Goal: Task Accomplishment & Management: Manage account settings

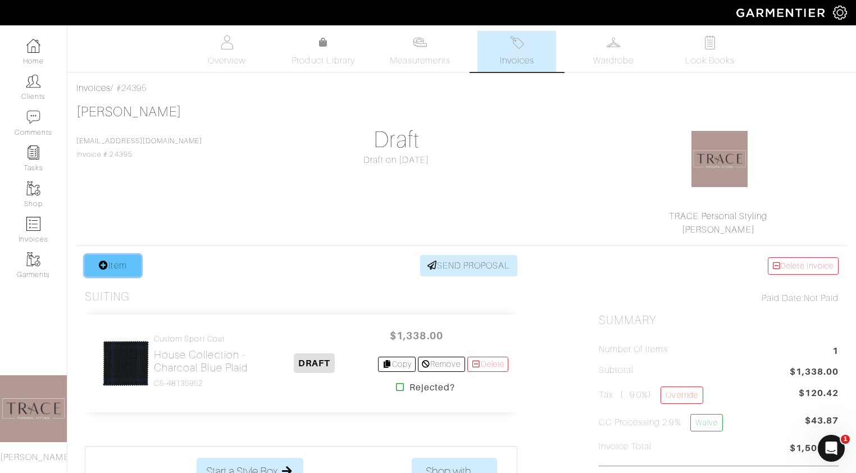
click at [120, 270] on link "Item" at bounding box center [113, 265] width 56 height 21
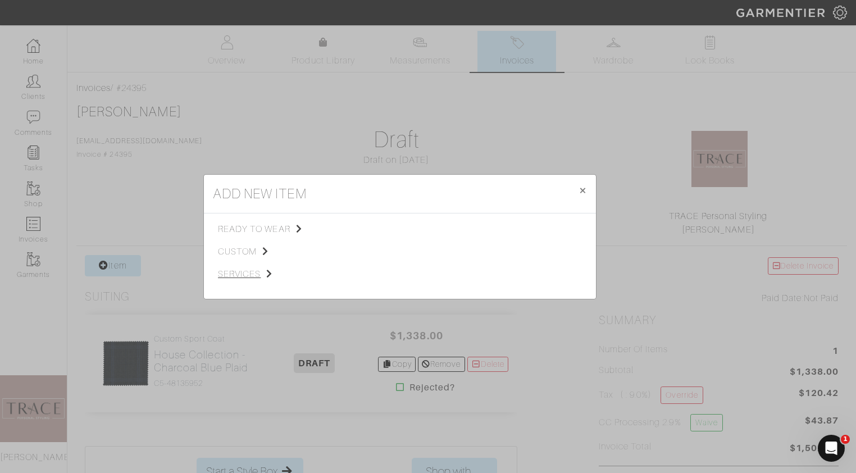
click at [254, 270] on span "services" at bounding box center [274, 273] width 113 height 13
click at [385, 227] on span "Styling Service" at bounding box center [376, 228] width 56 height 9
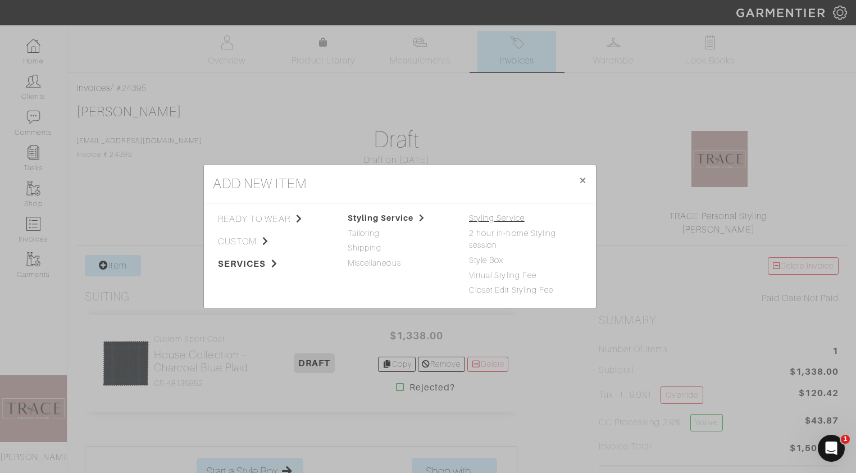
click at [499, 217] on link "Styling Service" at bounding box center [497, 217] width 56 height 9
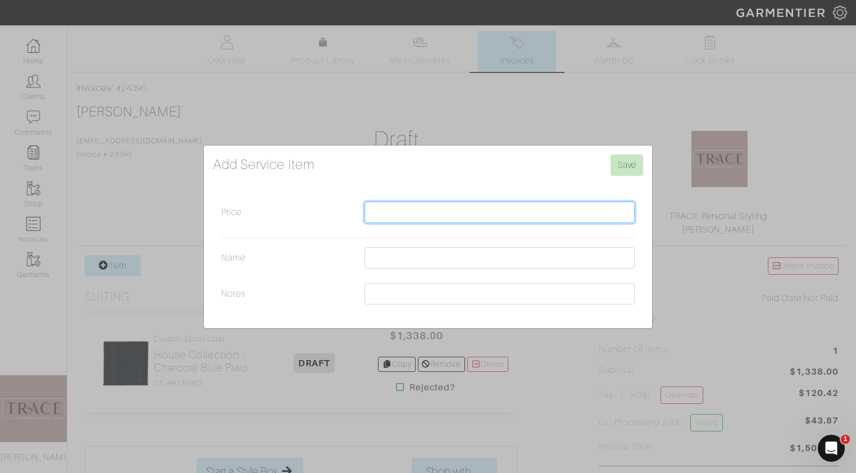
click at [448, 212] on input "Price" at bounding box center [500, 212] width 270 height 21
type input "150"
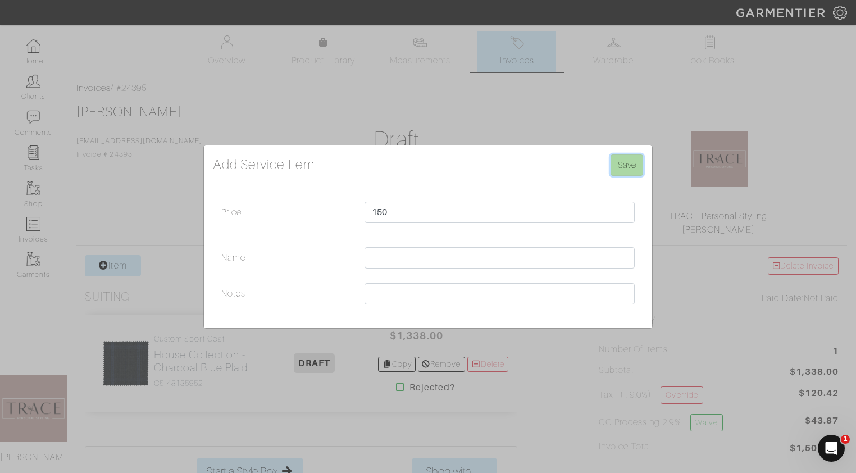
click at [625, 165] on input "Save" at bounding box center [627, 164] width 33 height 21
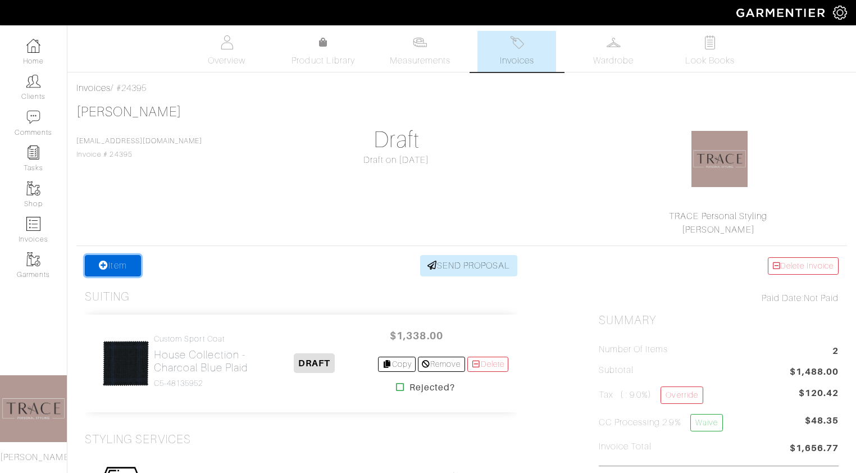
click at [128, 269] on link "Item" at bounding box center [113, 265] width 56 height 21
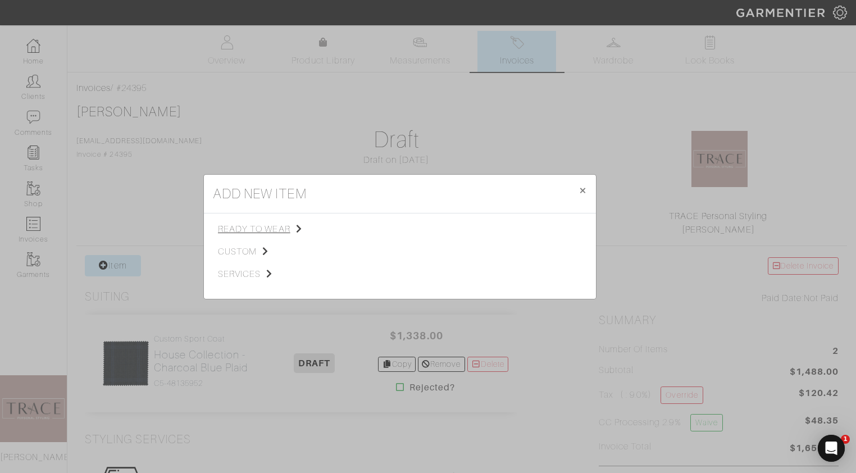
click at [243, 226] on span "ready to wear" at bounding box center [274, 228] width 113 height 13
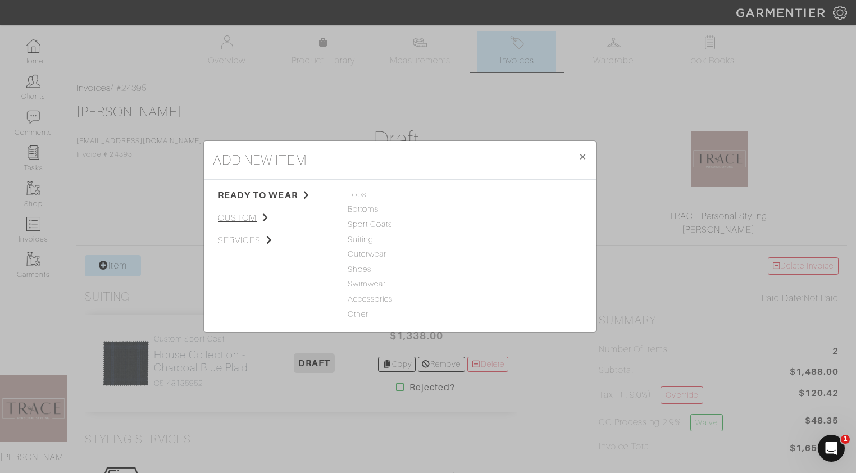
click at [238, 217] on span "custom" at bounding box center [274, 217] width 113 height 13
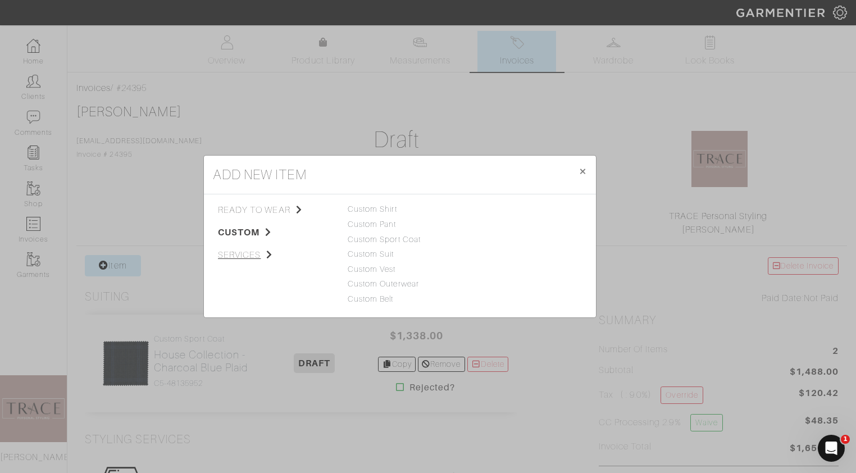
click at [231, 253] on span "services" at bounding box center [274, 254] width 113 height 13
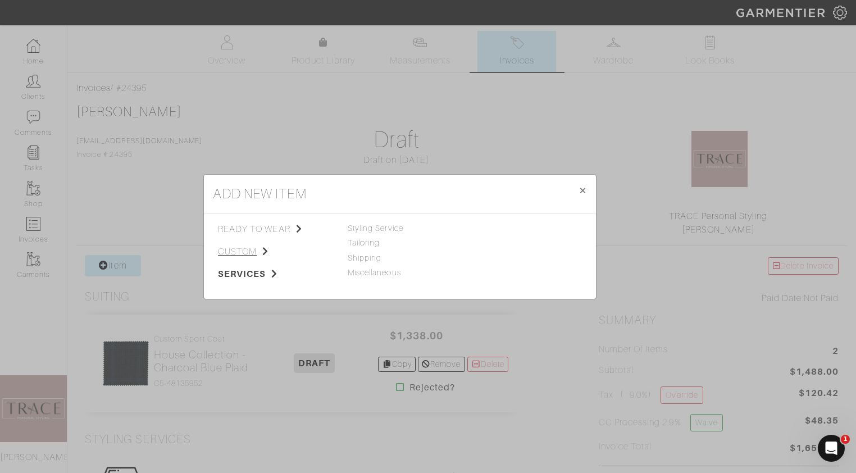
click at [231, 253] on span "custom" at bounding box center [274, 251] width 113 height 13
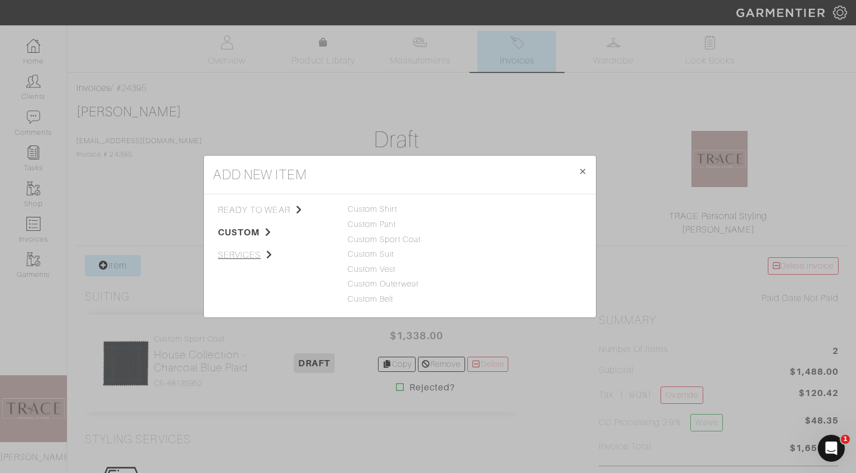
click at [260, 252] on span "services" at bounding box center [274, 254] width 113 height 13
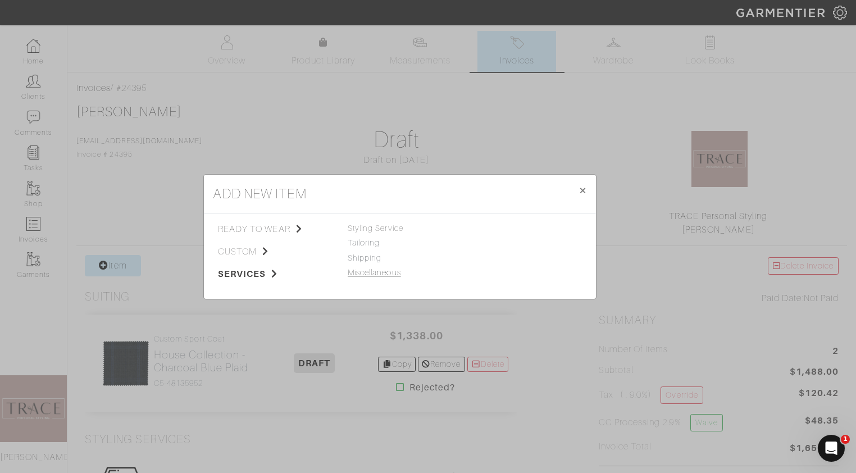
click at [377, 273] on link "Miscellaneous" at bounding box center [374, 272] width 53 height 9
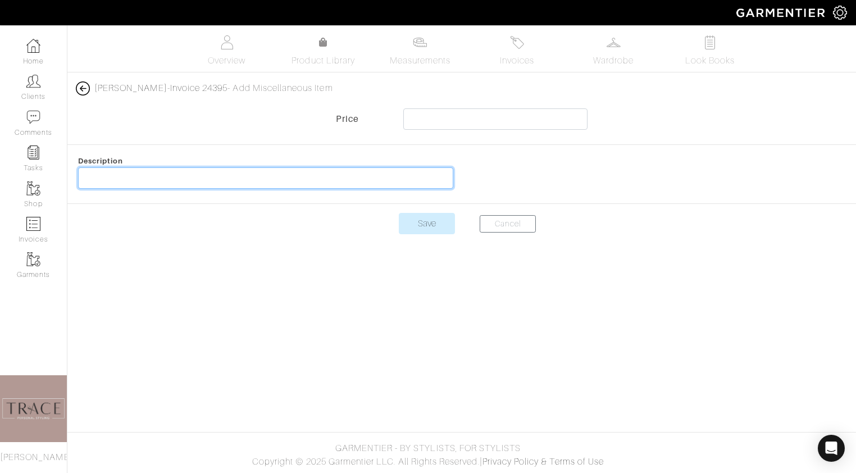
click at [390, 177] on input "text" at bounding box center [265, 177] width 375 height 21
type input "custom liner"
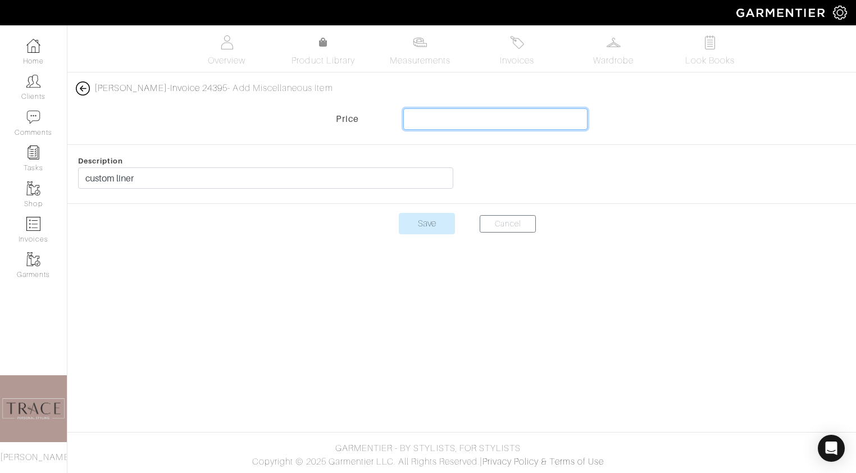
click at [499, 126] on input "text" at bounding box center [495, 118] width 185 height 21
type input "120"
click at [432, 220] on input "Save" at bounding box center [427, 223] width 56 height 21
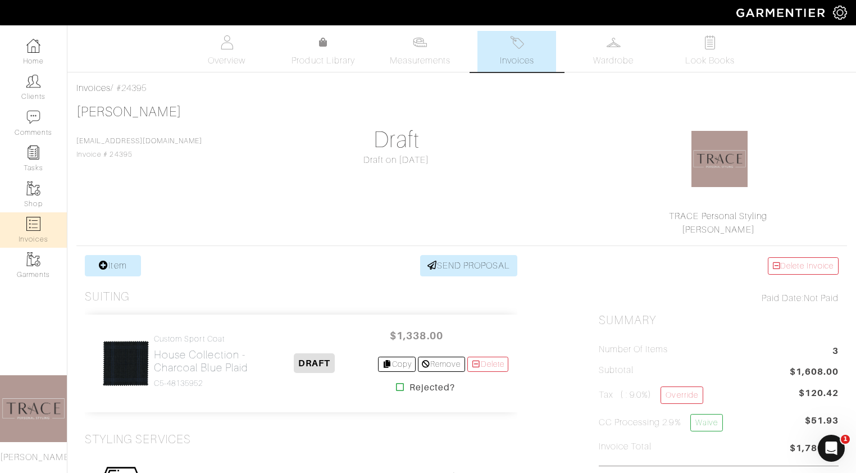
click at [46, 230] on link "Invoices" at bounding box center [33, 229] width 67 height 35
select select
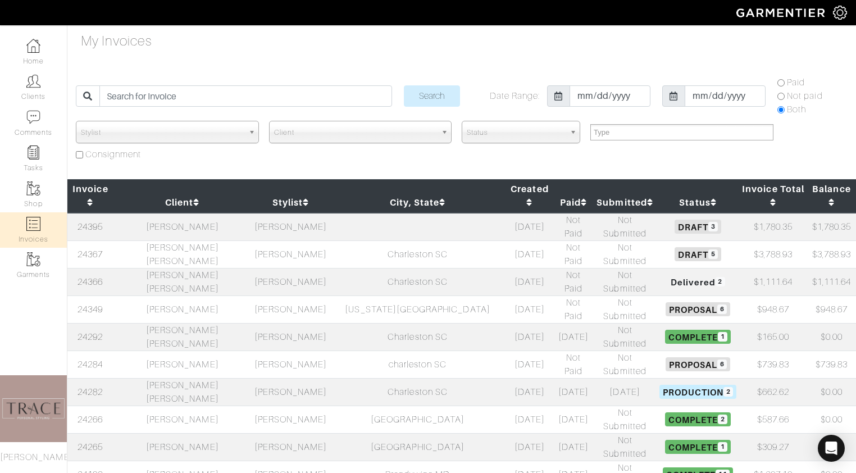
click at [188, 295] on td "[PERSON_NAME]" at bounding box center [182, 309] width 138 height 28
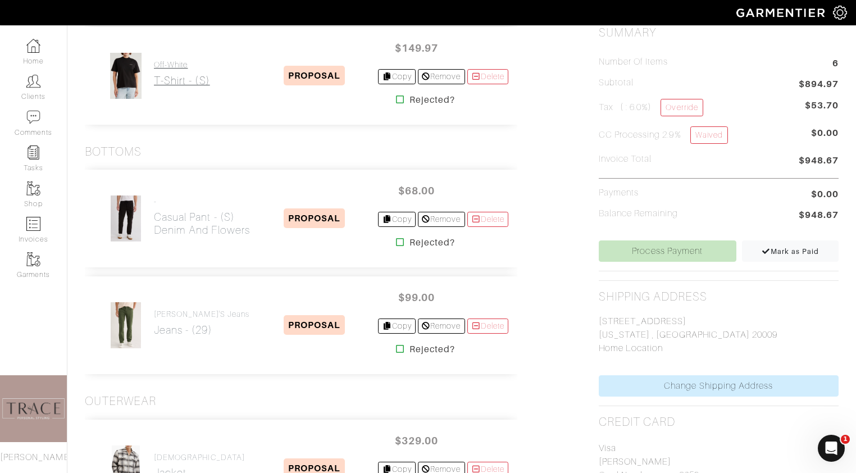
scroll to position [167, 0]
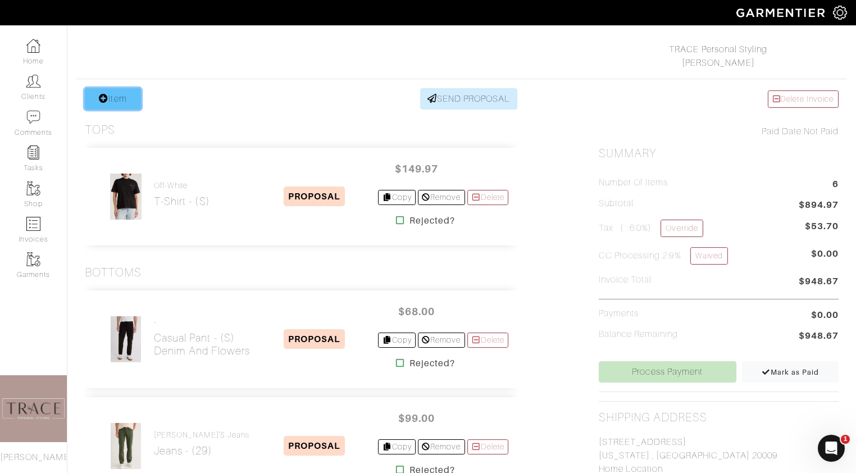
click at [126, 95] on link "Item" at bounding box center [113, 98] width 56 height 21
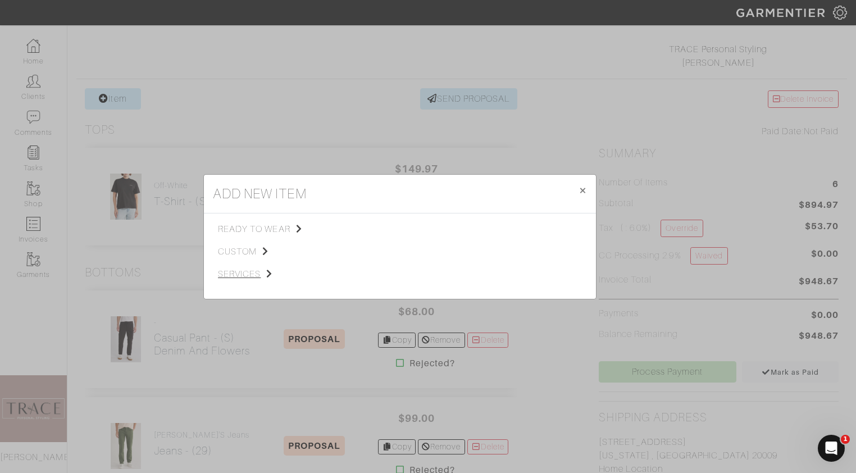
click at [235, 272] on span "services" at bounding box center [274, 273] width 113 height 13
click at [368, 229] on span "Styling Service" at bounding box center [376, 228] width 56 height 9
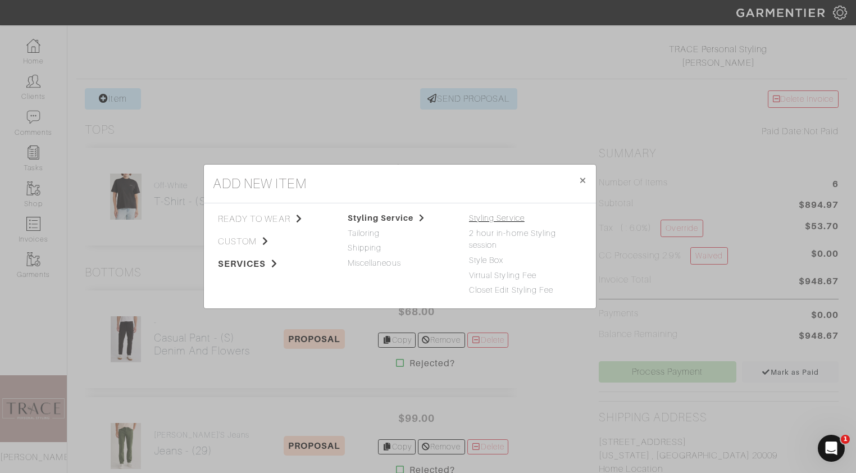
click at [506, 217] on link "Styling Service" at bounding box center [497, 217] width 56 height 9
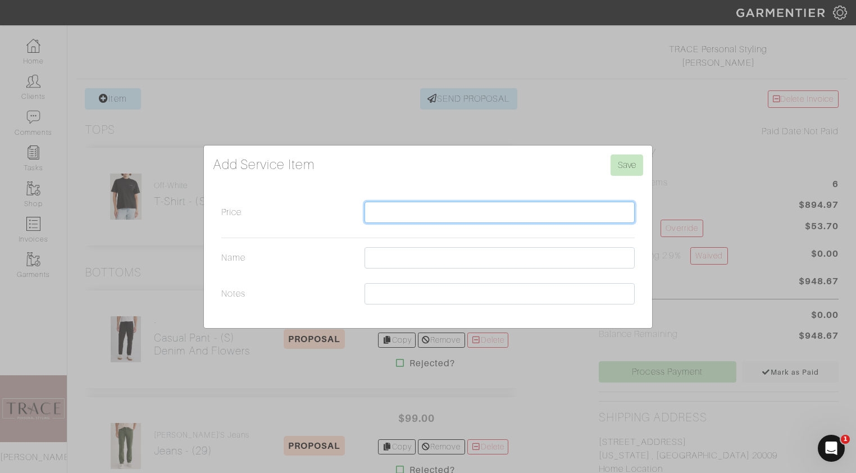
click at [503, 215] on input "Price" at bounding box center [500, 212] width 270 height 21
type input "300"
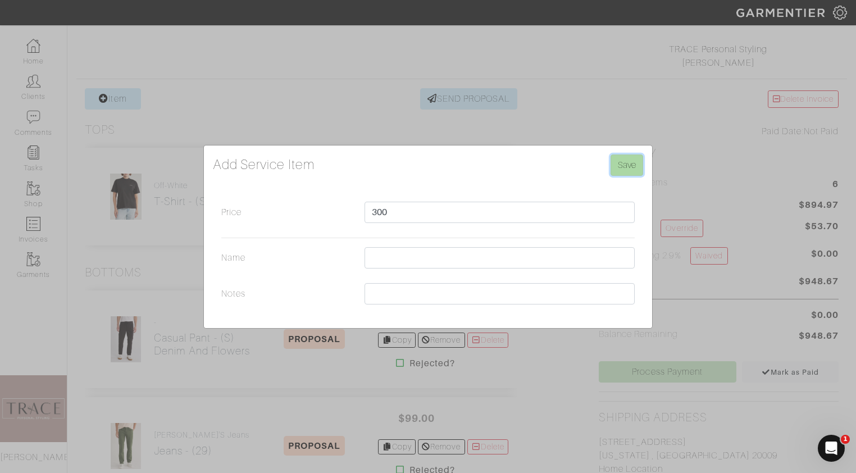
click at [620, 161] on input "Save" at bounding box center [627, 164] width 33 height 21
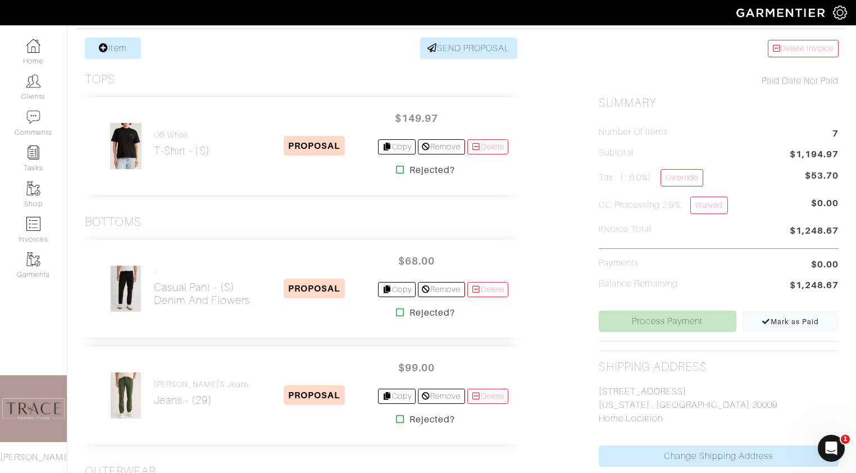
scroll to position [218, 0]
click at [484, 145] on link "Delete" at bounding box center [488, 145] width 42 height 15
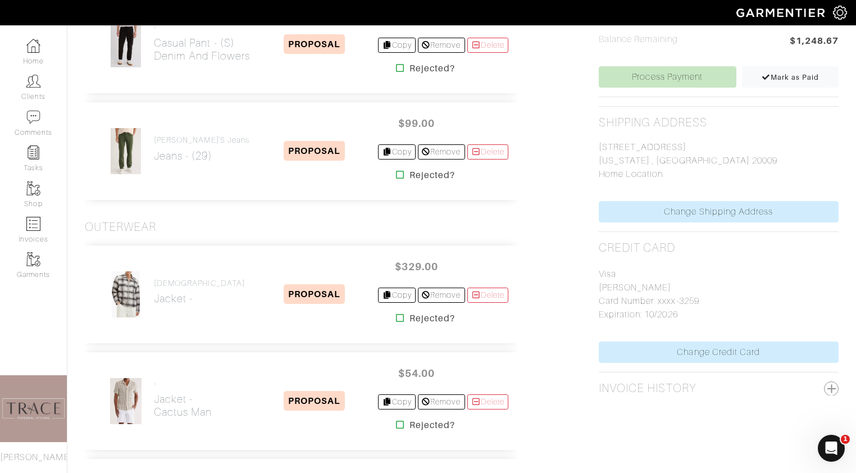
scroll to position [489, 0]
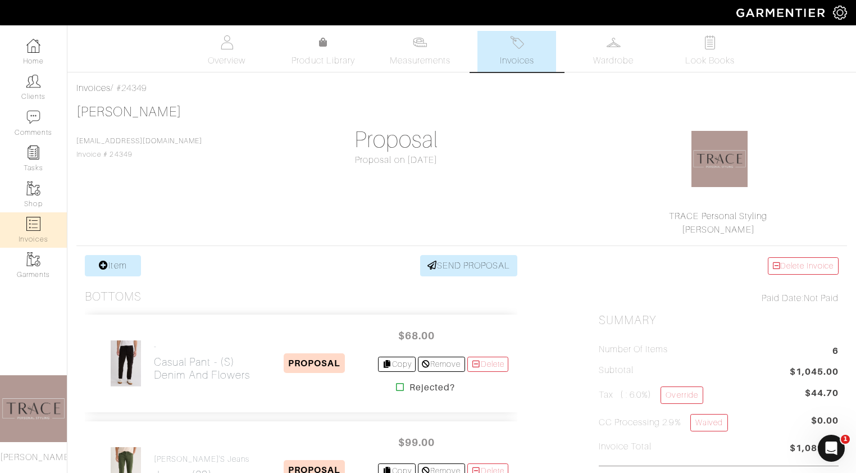
click at [37, 227] on img at bounding box center [33, 224] width 14 height 14
select select
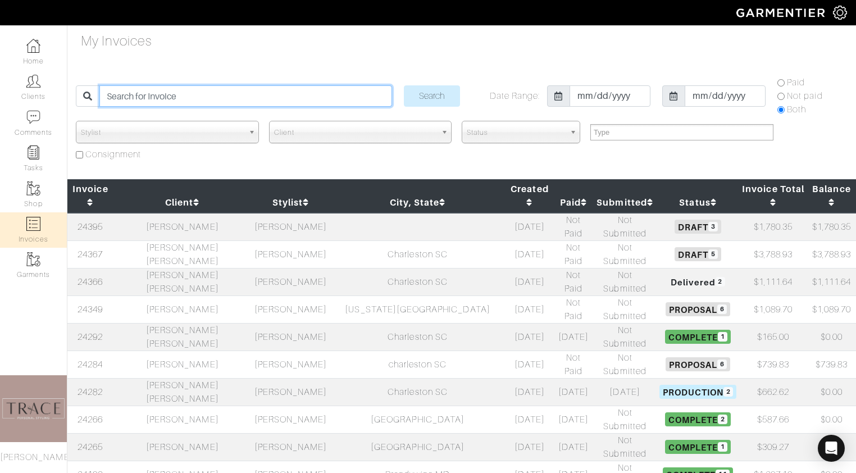
click at [210, 98] on input "search" at bounding box center [245, 95] width 292 height 21
type input "[PERSON_NAME]"
click at [404, 85] on input "Search" at bounding box center [432, 95] width 56 height 21
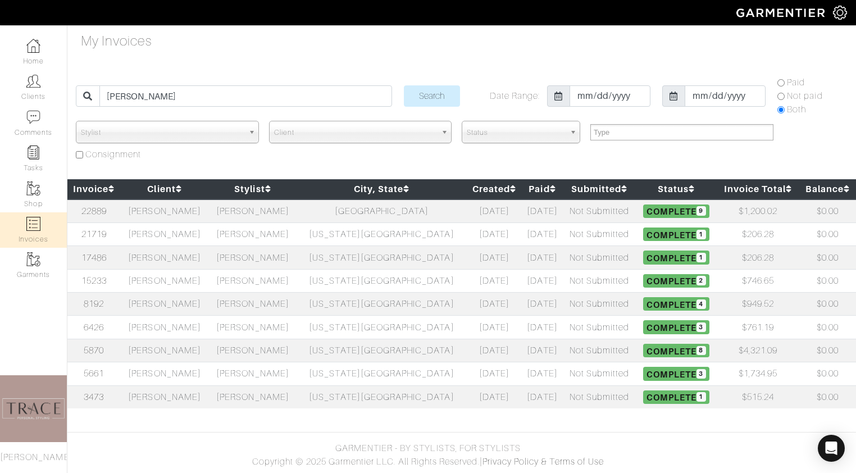
select select
click at [166, 240] on td "[PERSON_NAME]" at bounding box center [165, 233] width 88 height 23
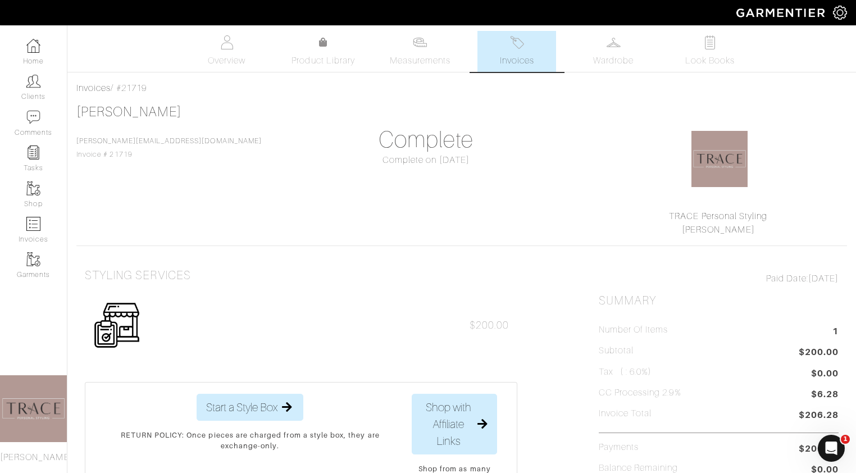
click at [541, 50] on link "Invoices" at bounding box center [516, 51] width 79 height 41
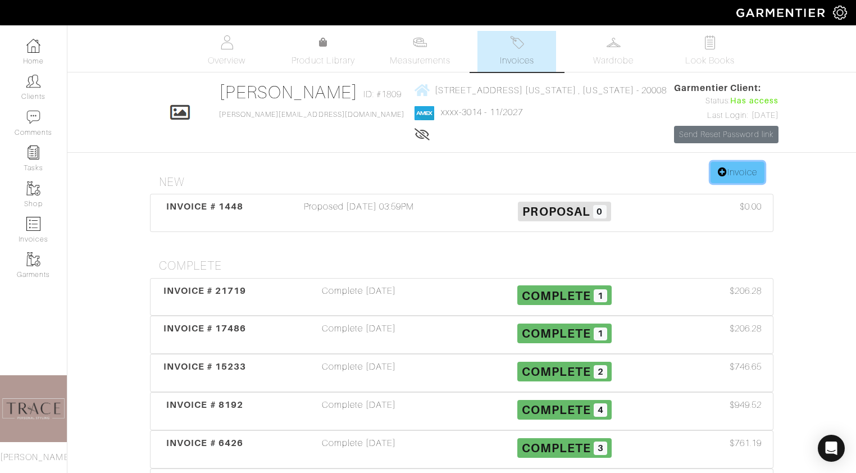
click at [757, 171] on link "Invoice" at bounding box center [738, 172] width 54 height 21
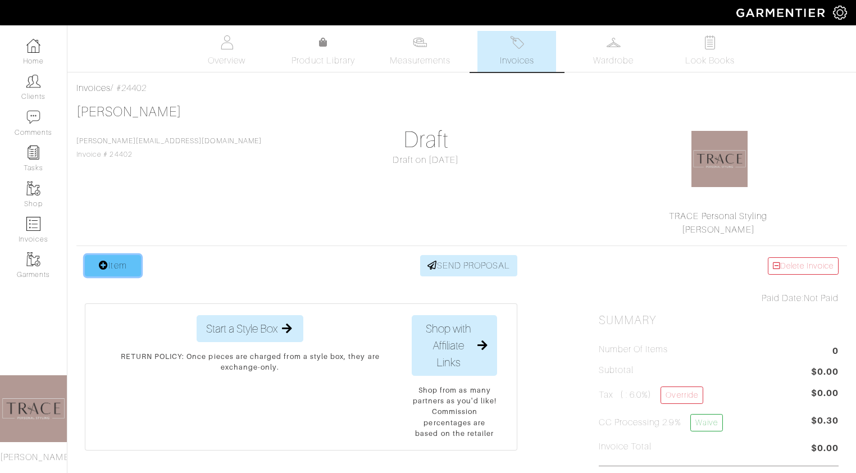
click at [127, 267] on link "Item" at bounding box center [113, 265] width 56 height 21
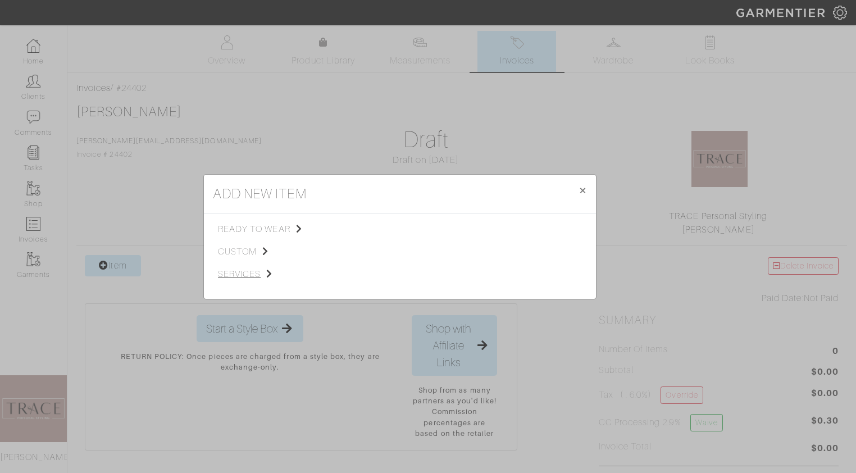
click at [246, 270] on span "services" at bounding box center [274, 273] width 113 height 13
click at [356, 226] on span "Styling Service" at bounding box center [376, 228] width 56 height 9
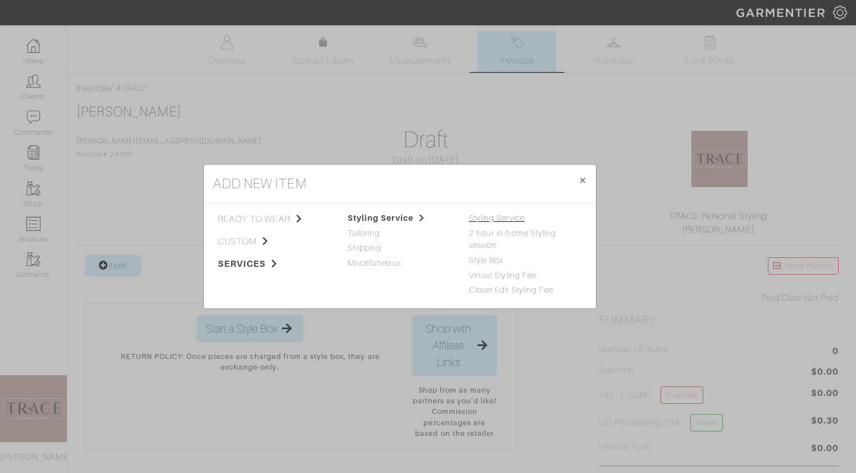
click at [498, 214] on link "Styling Service" at bounding box center [497, 217] width 56 height 9
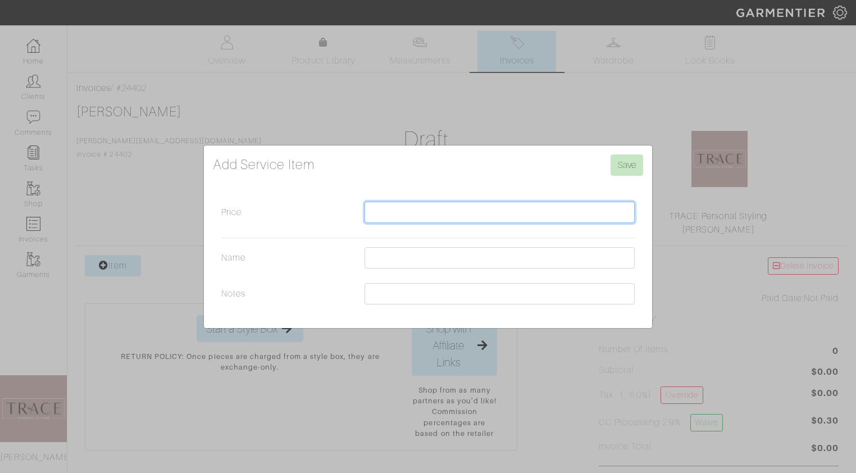
click at [494, 216] on input "Price" at bounding box center [500, 212] width 270 height 21
type input "300"
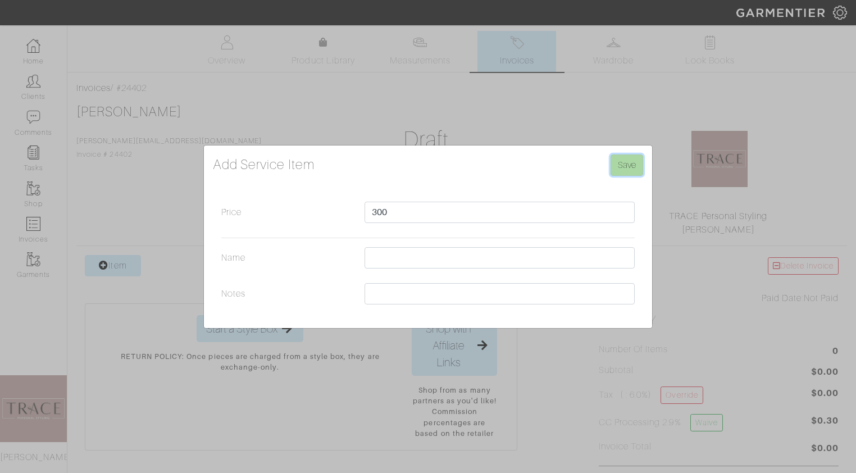
click at [631, 158] on input "Save" at bounding box center [627, 164] width 33 height 21
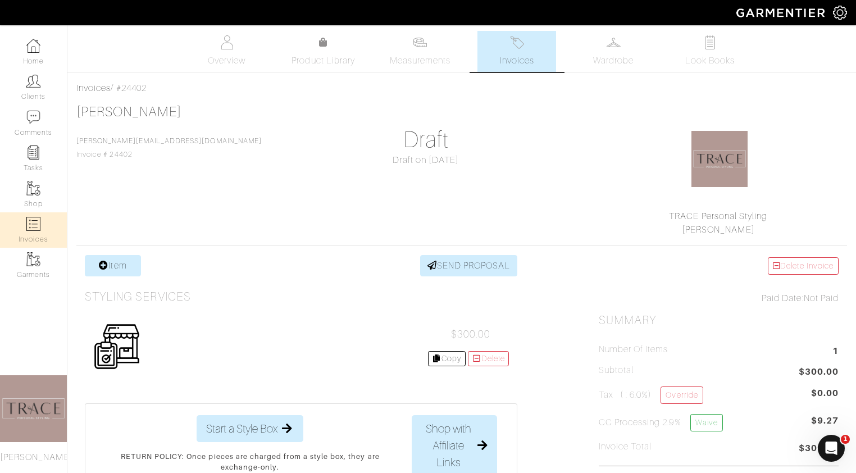
click at [48, 234] on link "Invoices" at bounding box center [33, 229] width 67 height 35
select select
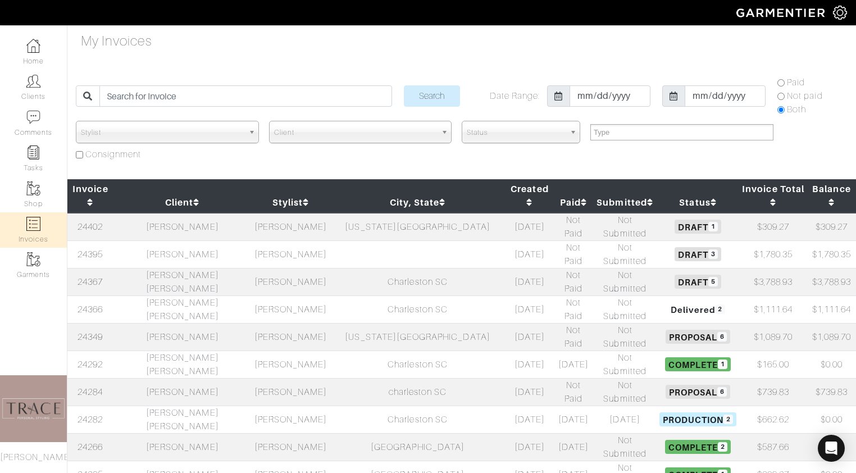
click at [186, 213] on td "[PERSON_NAME]" at bounding box center [182, 227] width 138 height 28
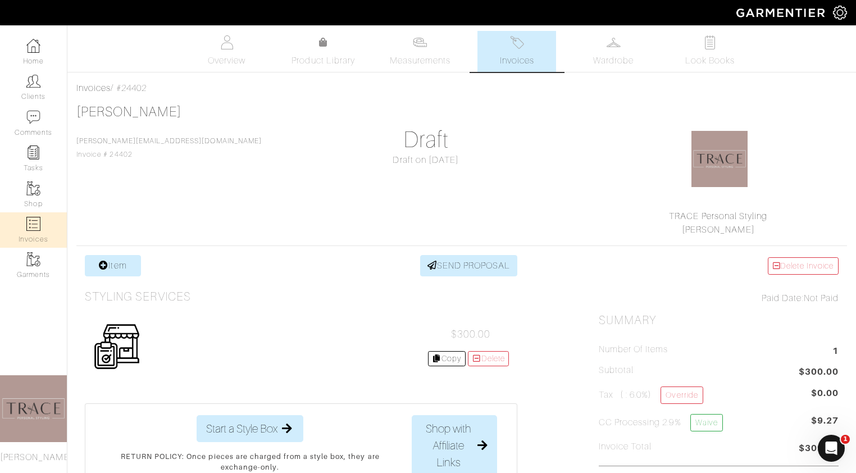
click at [28, 235] on link "Invoices" at bounding box center [33, 229] width 67 height 35
select select
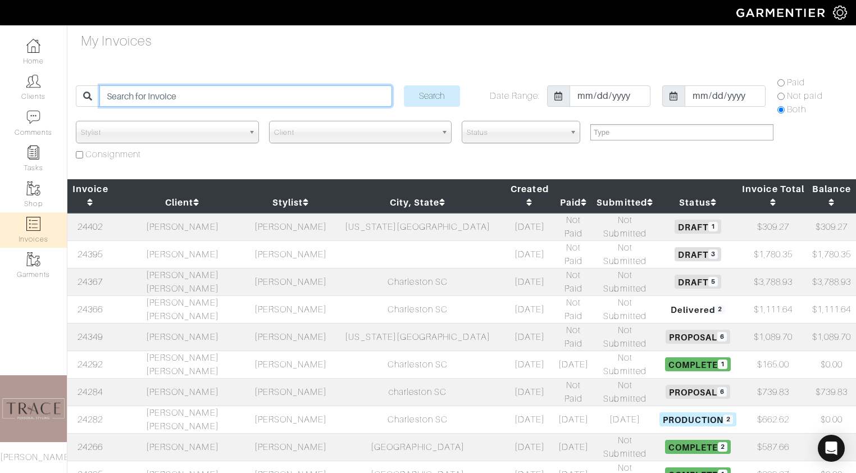
click at [205, 92] on input "search" at bounding box center [245, 95] width 292 height 21
type input "[PERSON_NAME]"
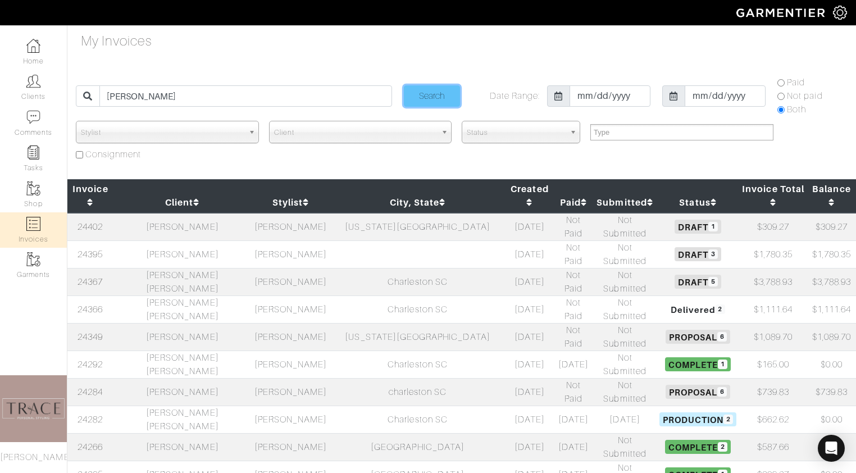
click at [432, 100] on input "Search" at bounding box center [432, 95] width 56 height 21
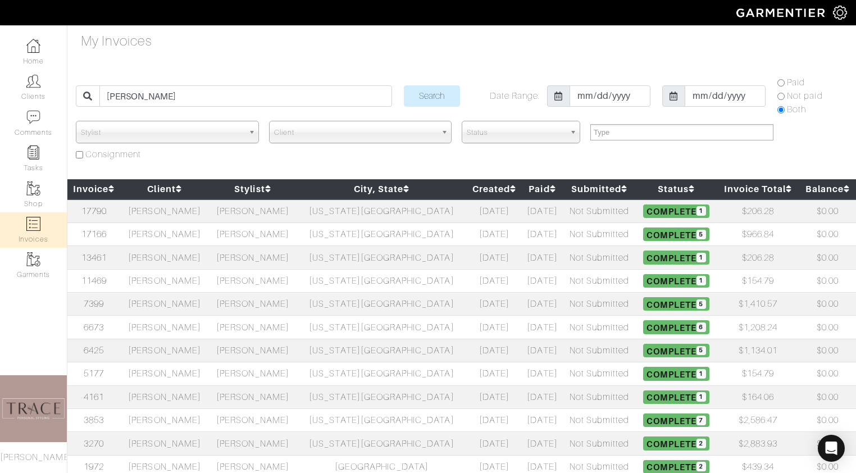
select select
click at [189, 215] on td "[PERSON_NAME]" at bounding box center [165, 211] width 88 height 24
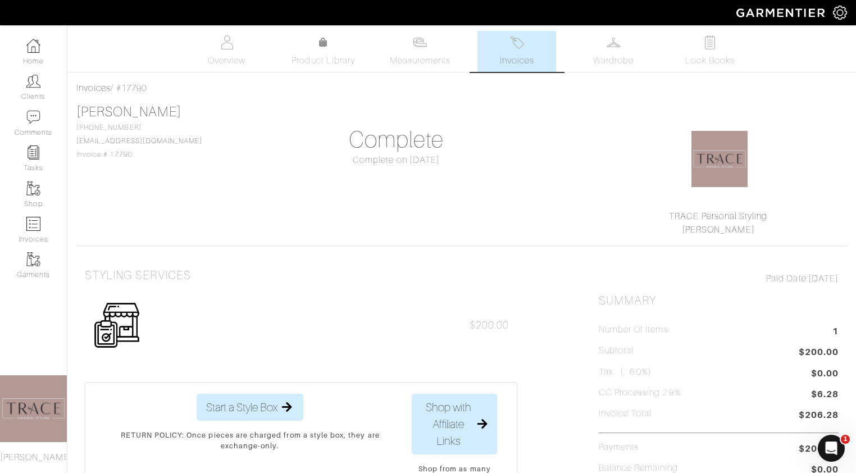
click at [532, 54] on span "Invoices" at bounding box center [517, 60] width 34 height 13
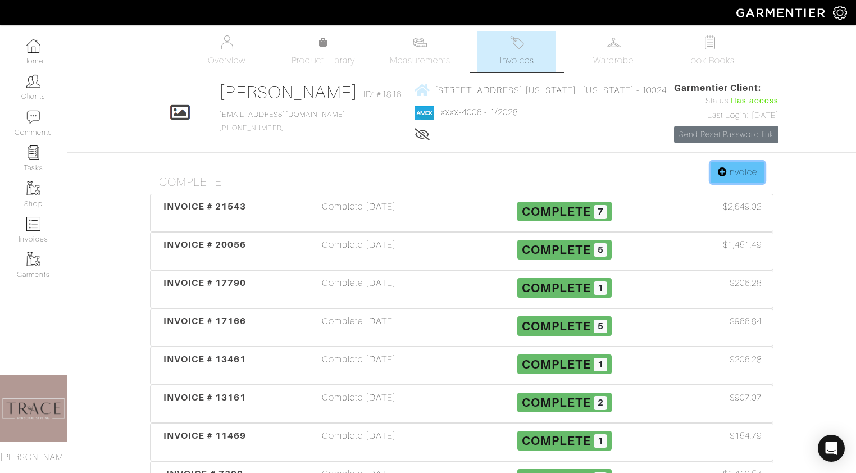
click at [755, 170] on link "Invoice" at bounding box center [738, 172] width 54 height 21
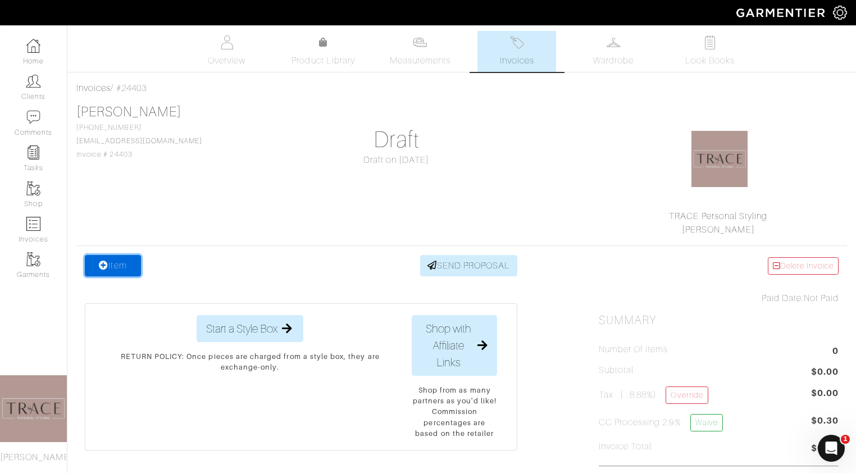
click at [124, 266] on link "Item" at bounding box center [113, 265] width 56 height 21
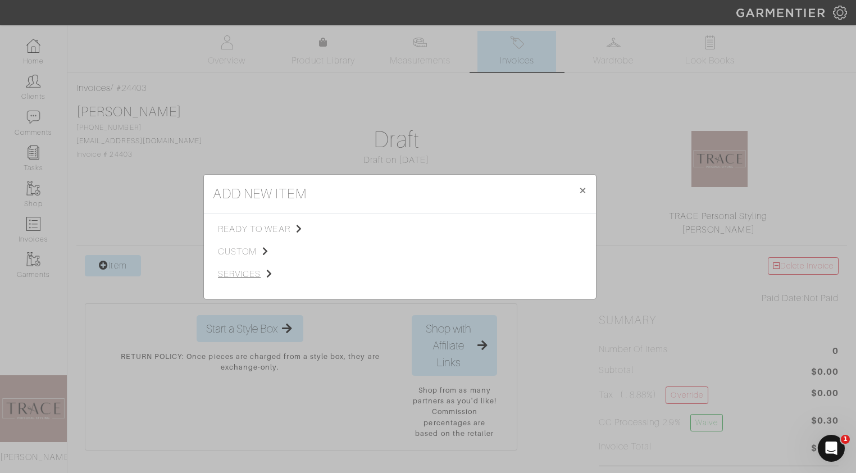
click at [242, 274] on span "services" at bounding box center [274, 273] width 113 height 13
click at [375, 226] on span "Styling Service" at bounding box center [376, 228] width 56 height 9
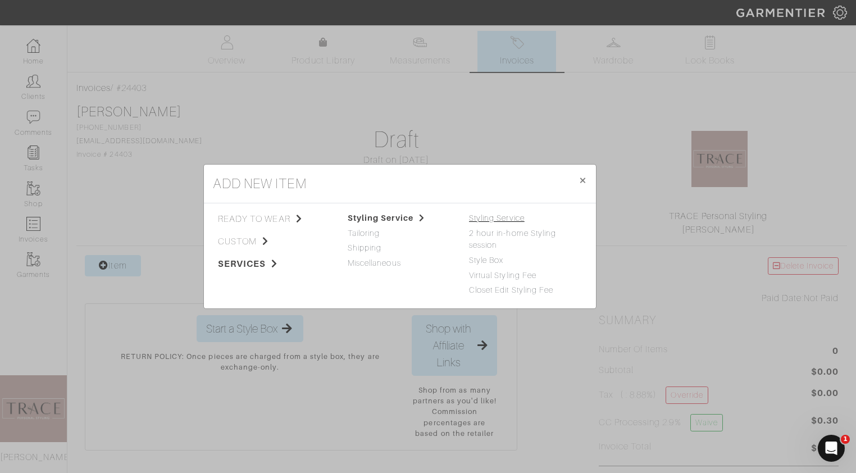
click at [480, 218] on link "Styling Service" at bounding box center [497, 217] width 56 height 9
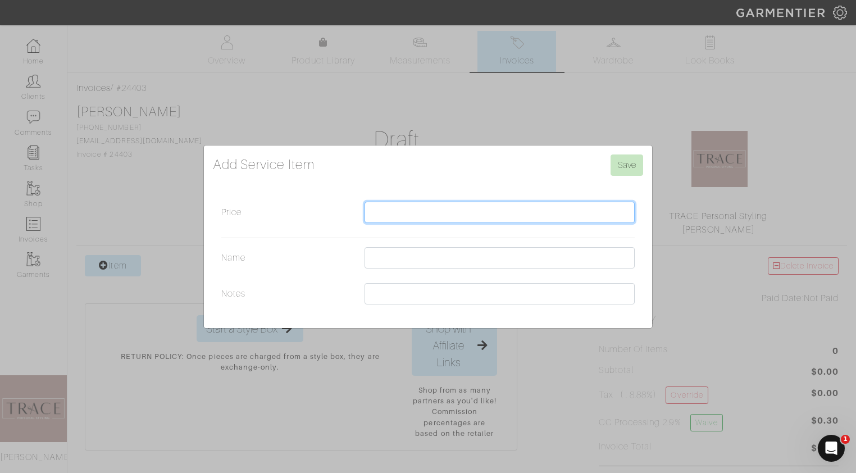
click at [477, 217] on input "Price" at bounding box center [500, 212] width 270 height 21
type input "250"
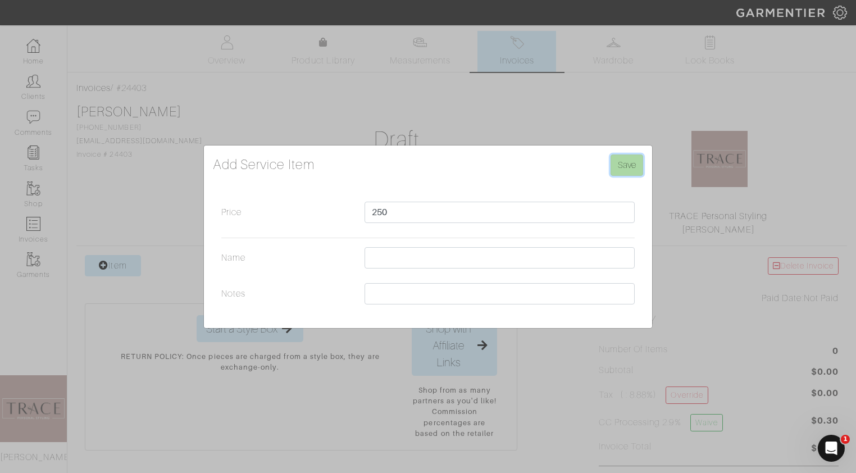
click at [640, 166] on input "Save" at bounding box center [627, 164] width 33 height 21
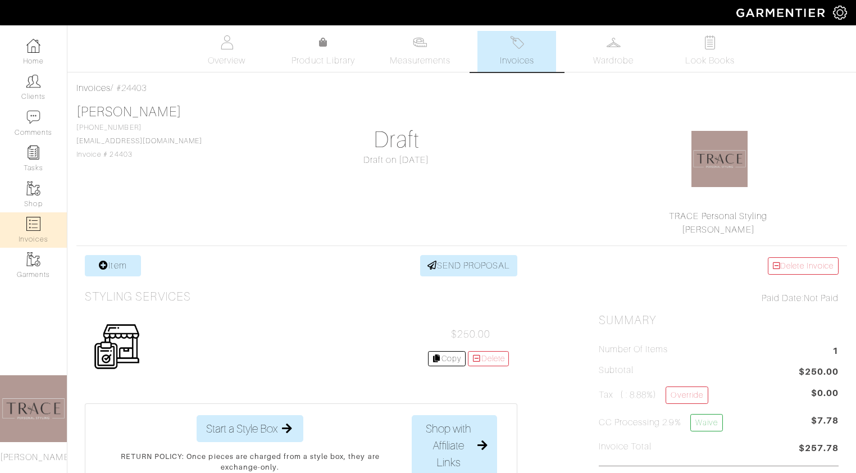
click at [37, 231] on link "Invoices" at bounding box center [33, 229] width 67 height 35
select select
click at [298, 142] on h1 "Draft" at bounding box center [396, 139] width 240 height 27
click at [38, 230] on img at bounding box center [33, 224] width 14 height 14
select select
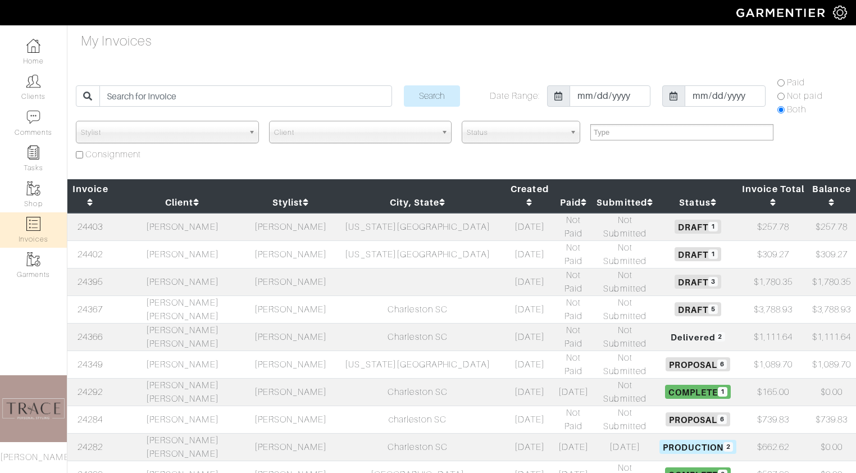
select select
click at [302, 323] on td "[PERSON_NAME]" at bounding box center [291, 337] width 78 height 28
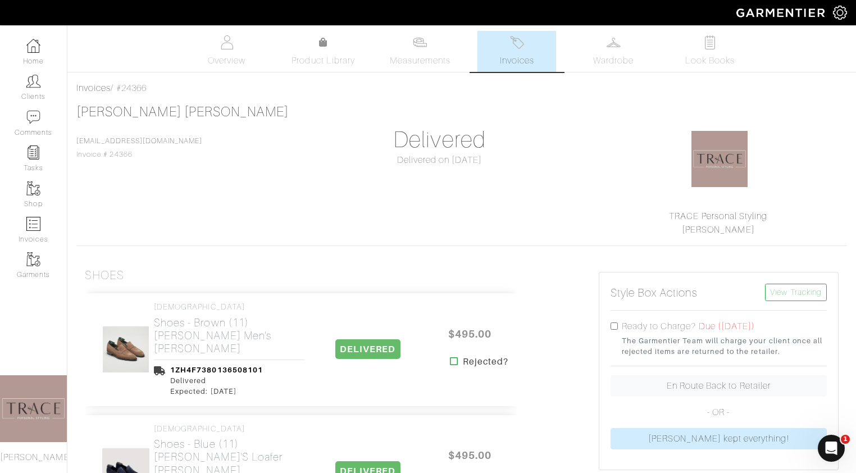
click at [515, 57] on span "Invoices" at bounding box center [517, 60] width 34 height 13
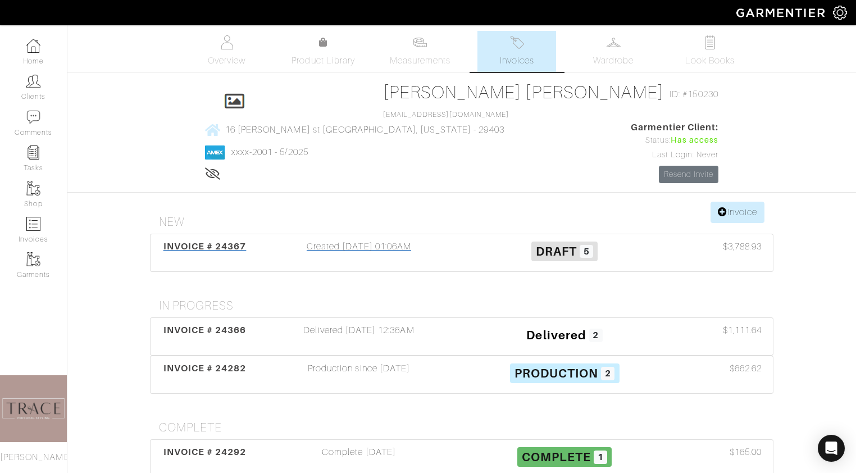
click at [397, 240] on div "Created 08/14/25 01:06AM" at bounding box center [359, 253] width 206 height 26
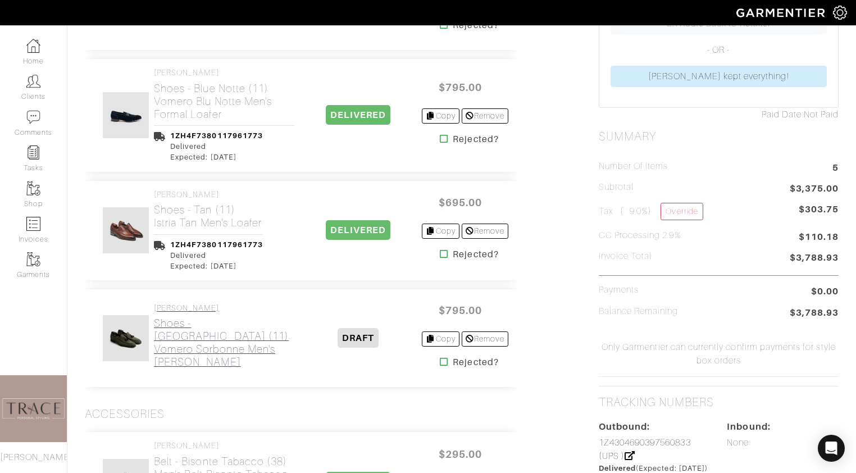
scroll to position [363, 0]
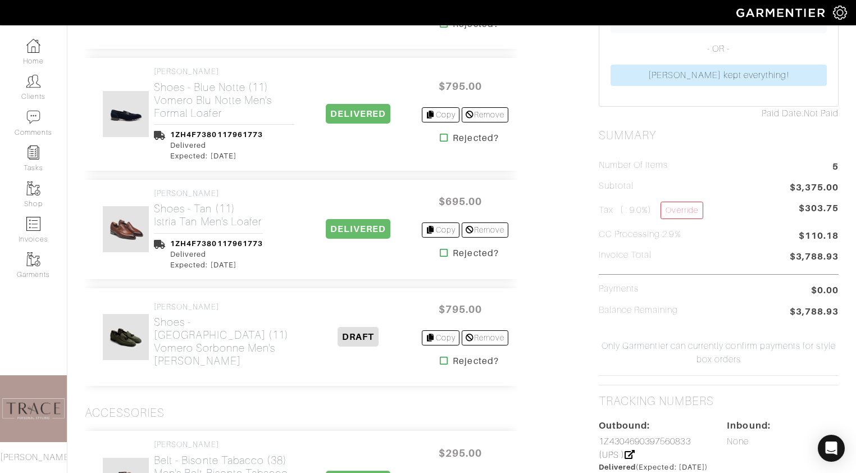
click at [441, 253] on icon at bounding box center [444, 252] width 8 height 9
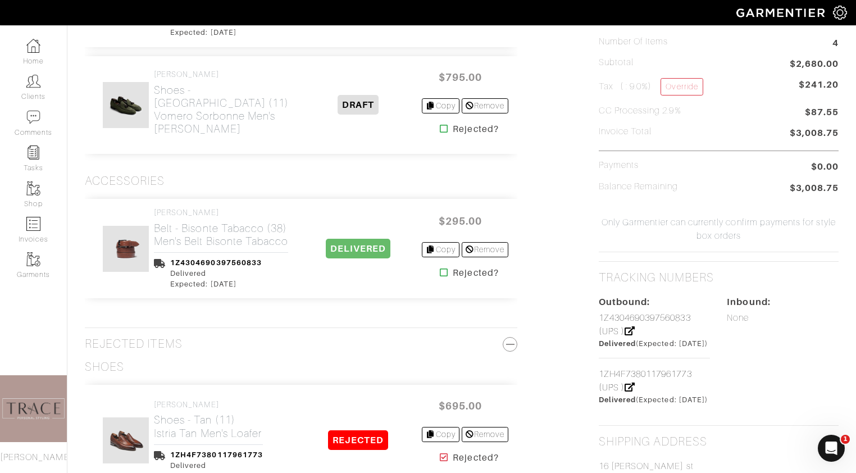
scroll to position [453, 0]
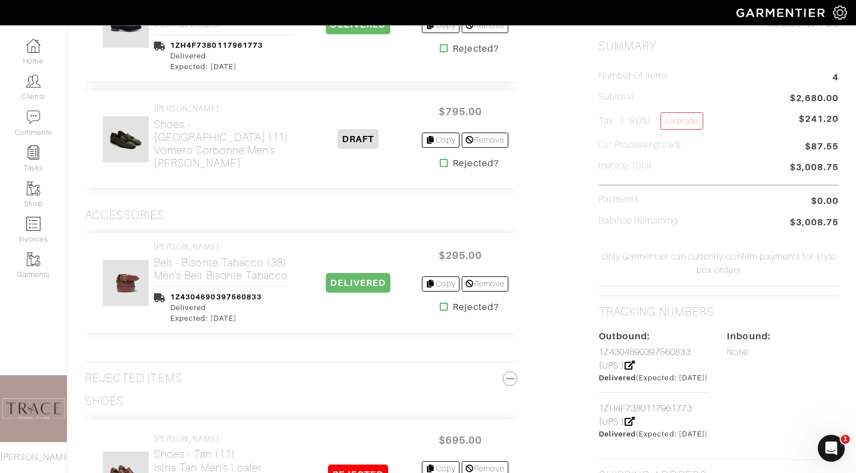
click at [441, 307] on icon at bounding box center [444, 306] width 8 height 9
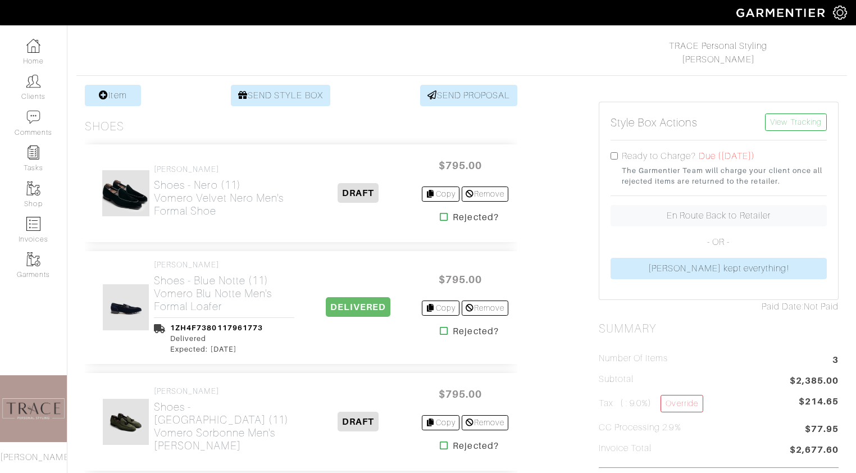
scroll to position [171, 0]
click at [441, 214] on icon at bounding box center [444, 215] width 8 height 9
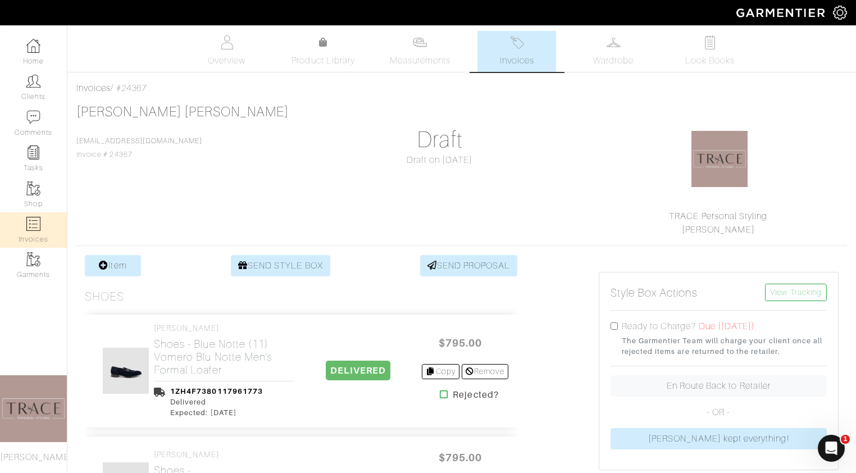
click at [26, 226] on link "Invoices" at bounding box center [33, 229] width 67 height 35
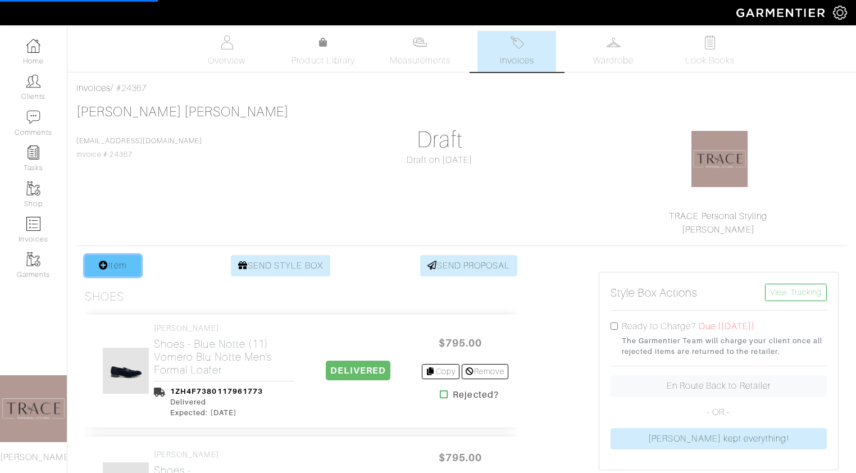
click at [127, 262] on link "Item" at bounding box center [113, 265] width 56 height 21
select select
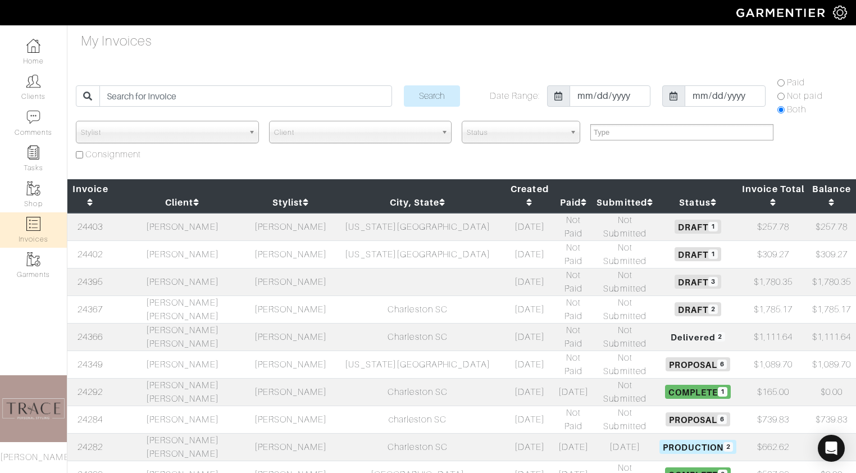
click at [194, 295] on td "[PERSON_NAME] [PERSON_NAME]" at bounding box center [182, 309] width 138 height 28
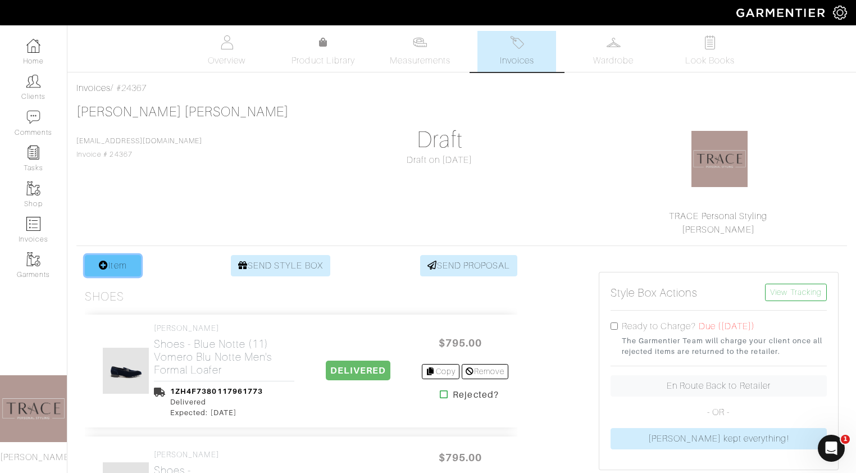
click at [111, 265] on link "Item" at bounding box center [113, 265] width 56 height 21
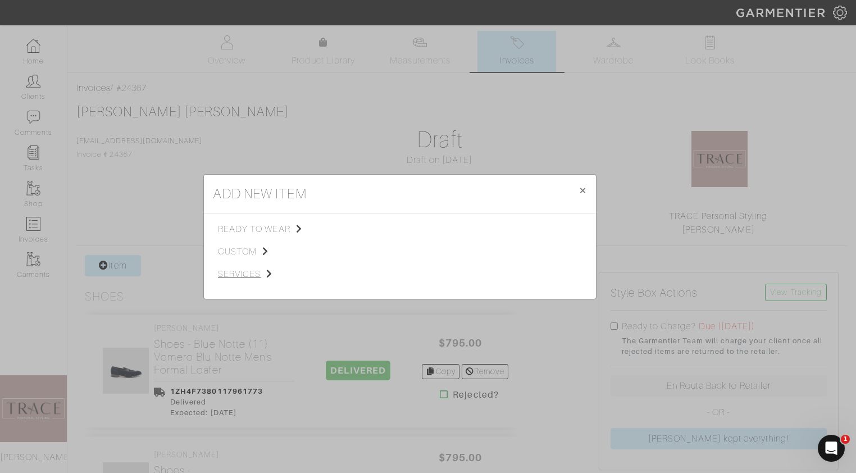
click at [248, 273] on span "services" at bounding box center [274, 273] width 113 height 13
click at [382, 226] on span "Styling Service" at bounding box center [376, 228] width 56 height 9
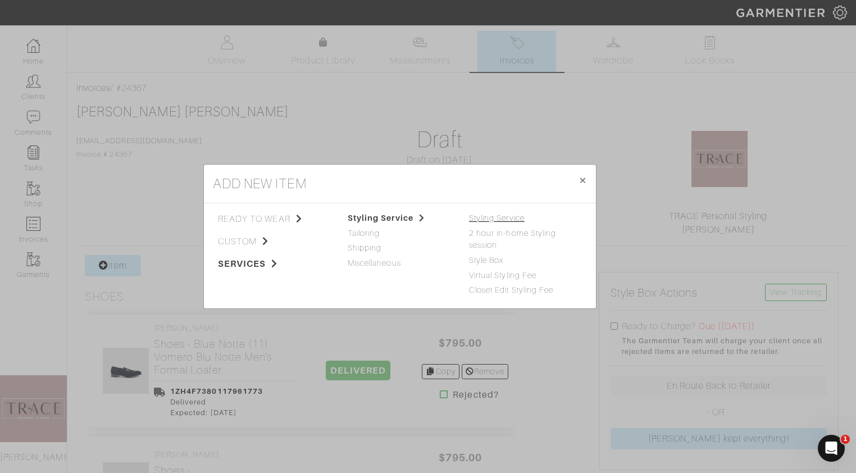
click at [479, 217] on link "Styling Service" at bounding box center [497, 217] width 56 height 9
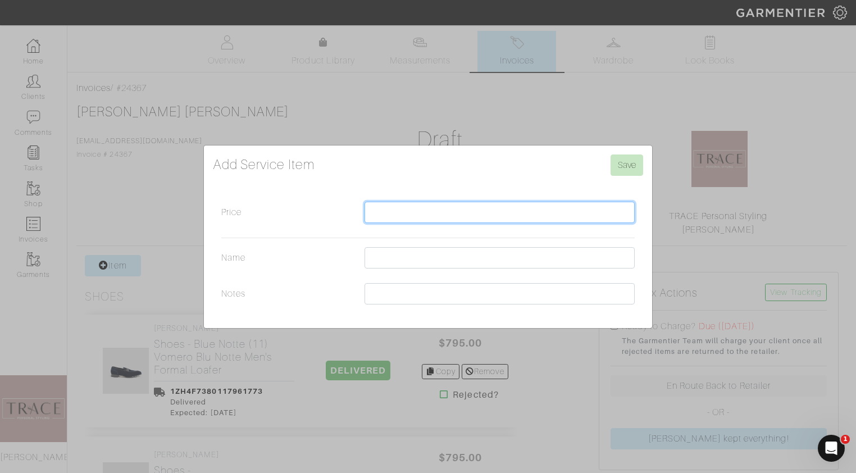
click at [448, 216] on input "Price" at bounding box center [500, 212] width 270 height 21
type input "7"
type input "150"
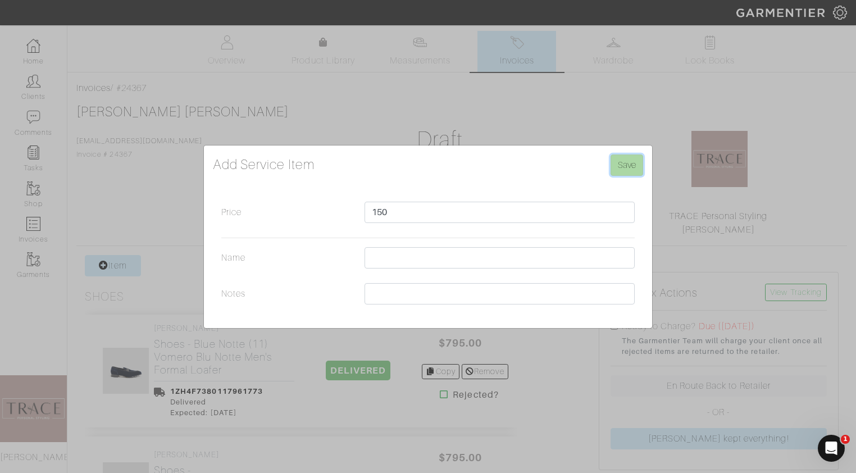
click at [621, 170] on input "Save" at bounding box center [627, 164] width 33 height 21
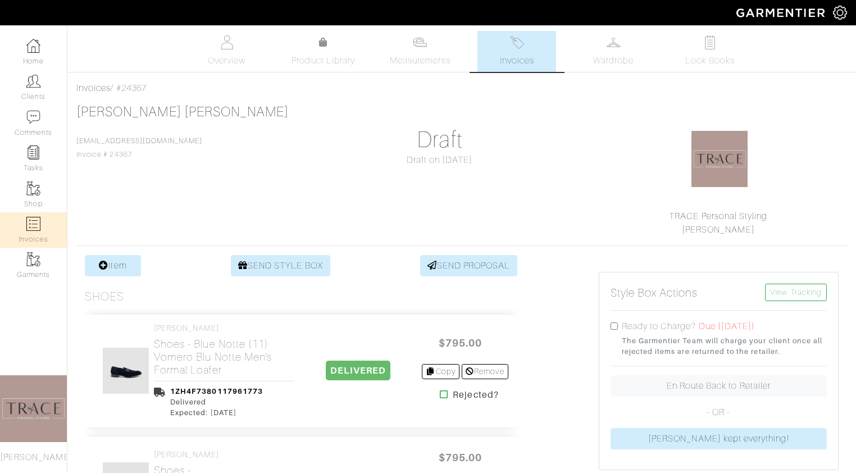
click at [39, 230] on img at bounding box center [33, 224] width 14 height 14
select select
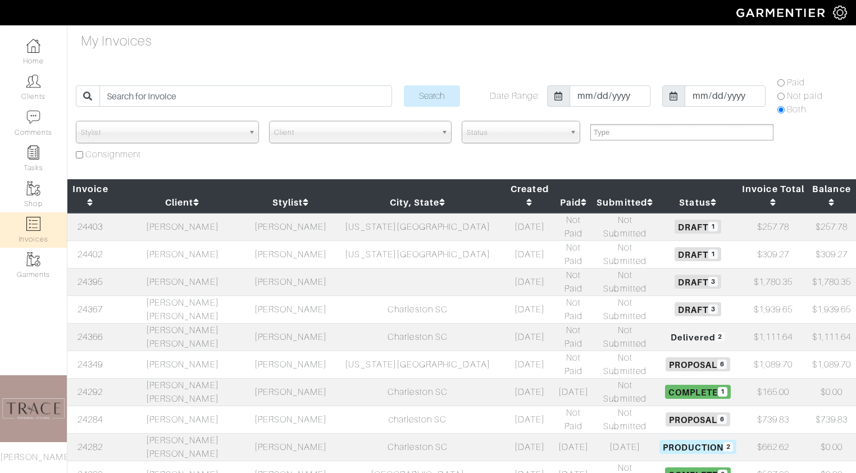
click at [186, 240] on td "[PERSON_NAME]" at bounding box center [182, 254] width 138 height 28
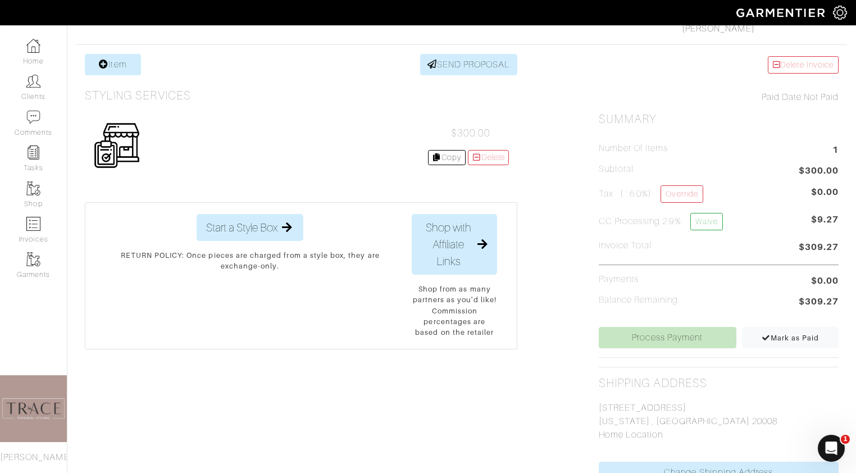
scroll to position [224, 0]
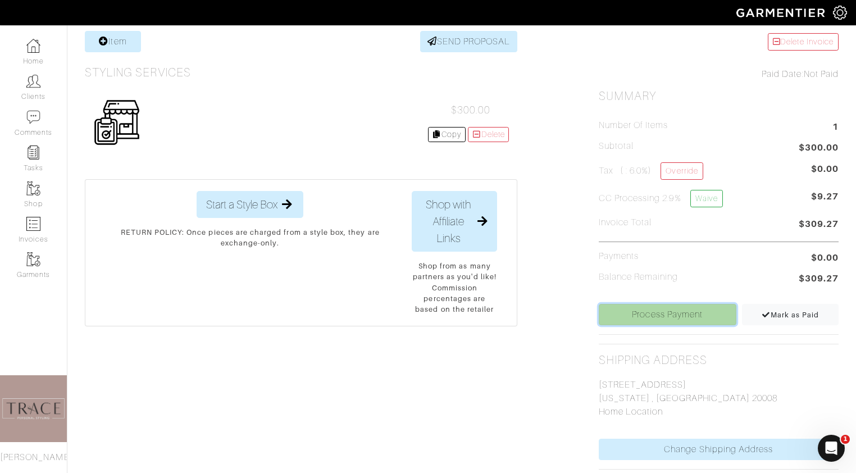
click at [715, 317] on link "Process Payment" at bounding box center [668, 314] width 138 height 21
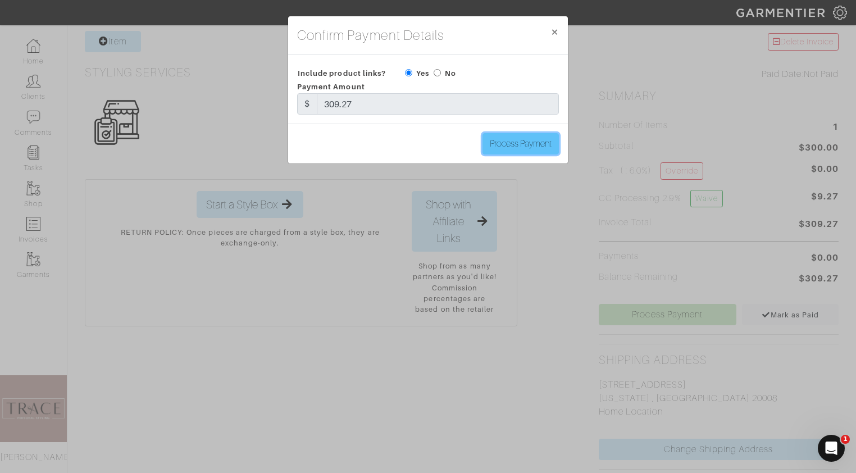
click at [509, 147] on input "Process Payment" at bounding box center [520, 143] width 76 height 21
type input "Process Payment"
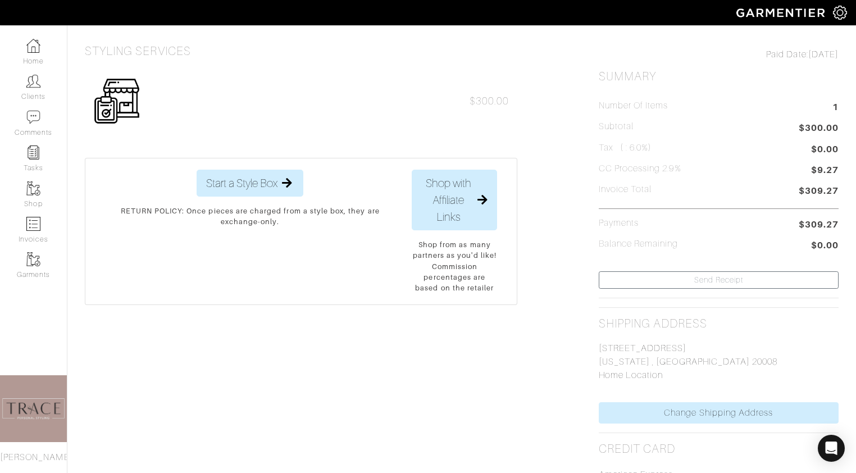
scroll to position [0, 0]
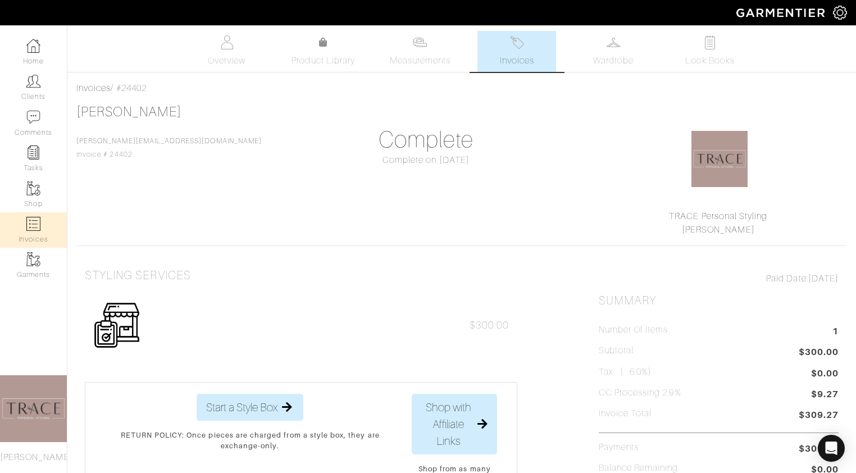
click at [25, 226] on link "Invoices" at bounding box center [33, 229] width 67 height 35
select select
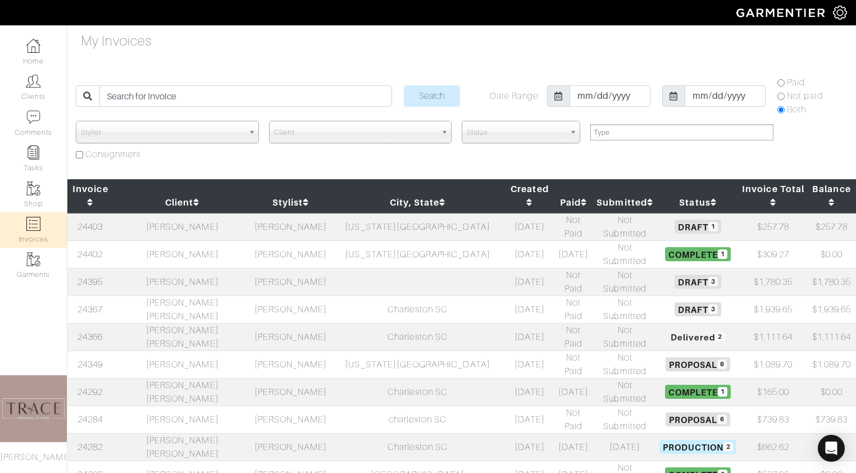
click at [182, 350] on td "[PERSON_NAME]" at bounding box center [182, 364] width 138 height 28
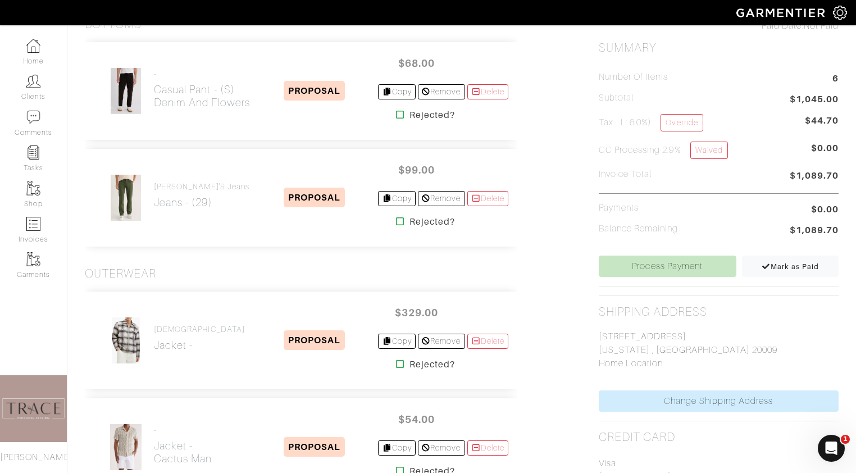
scroll to position [271, 0]
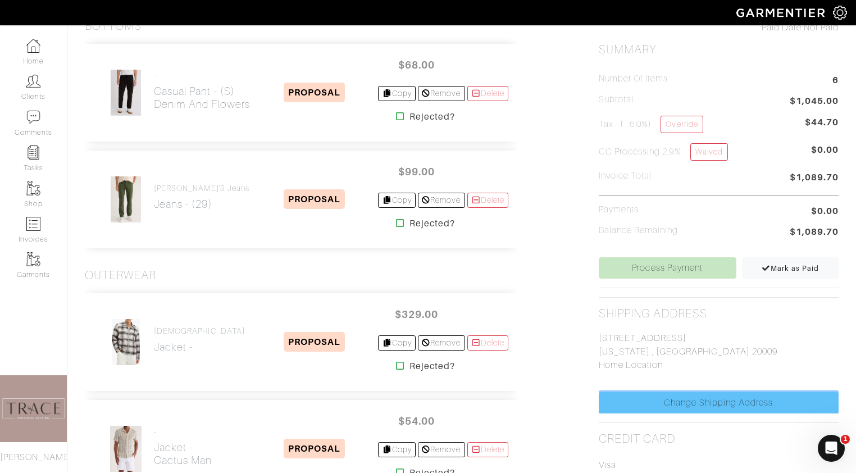
click at [655, 408] on link "Change Shipping Address" at bounding box center [719, 402] width 240 height 21
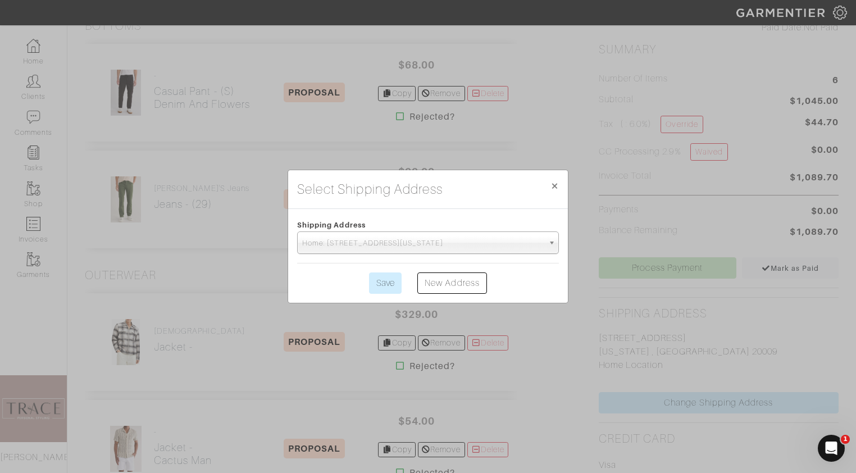
click at [535, 238] on span "Home: [STREET_ADDRESS][US_STATE]" at bounding box center [423, 243] width 242 height 22
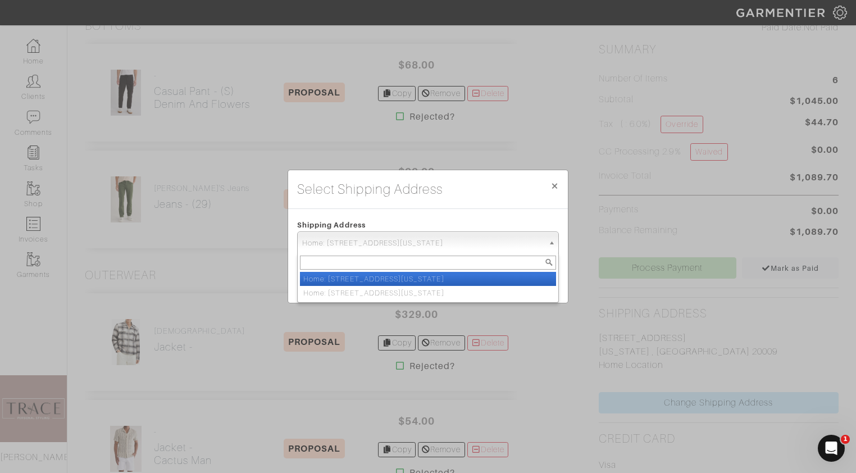
click at [516, 210] on div "Shipping Address Home: [STREET_ADDRESS][US_STATE] Home: [STREET_ADDRESS][US_STA…" at bounding box center [428, 256] width 280 height 94
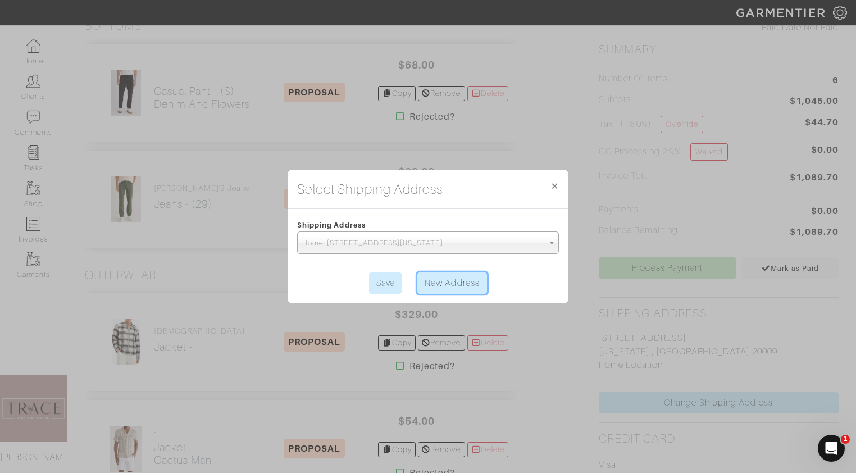
click at [453, 284] on link "New Address" at bounding box center [452, 282] width 70 height 21
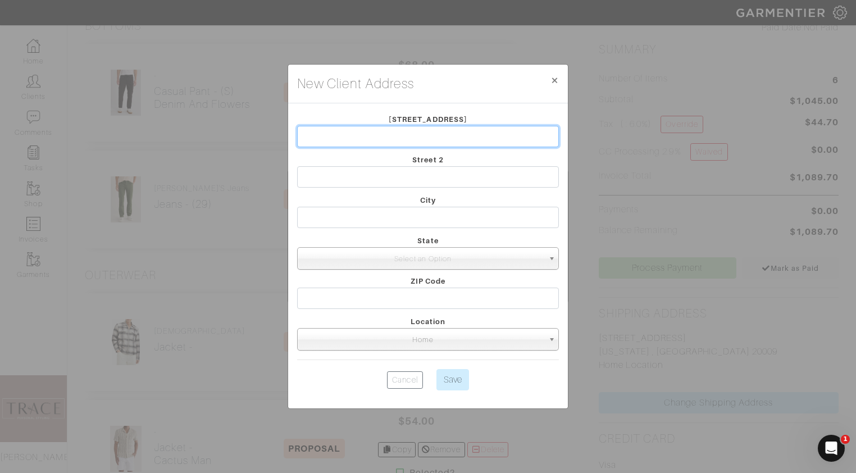
click at [417, 143] on input "text" at bounding box center [428, 136] width 262 height 21
type input "[STREET_ADDRESS]"
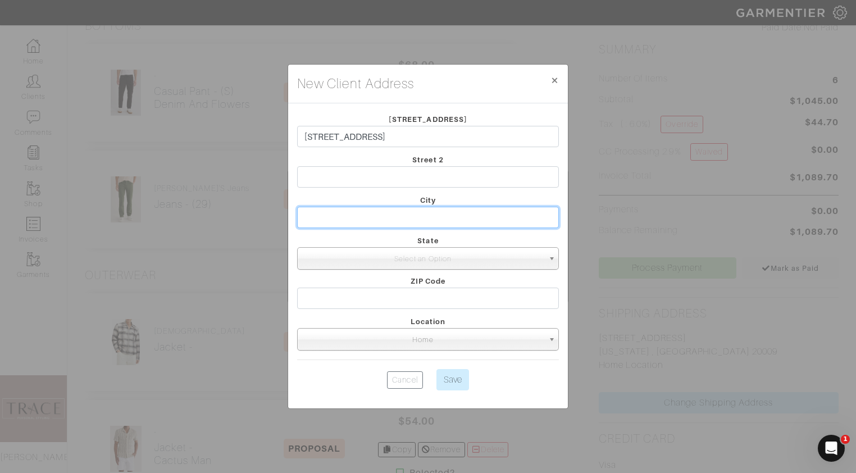
click at [402, 216] on input "text" at bounding box center [428, 217] width 262 height 21
type input "[US_STATE]"
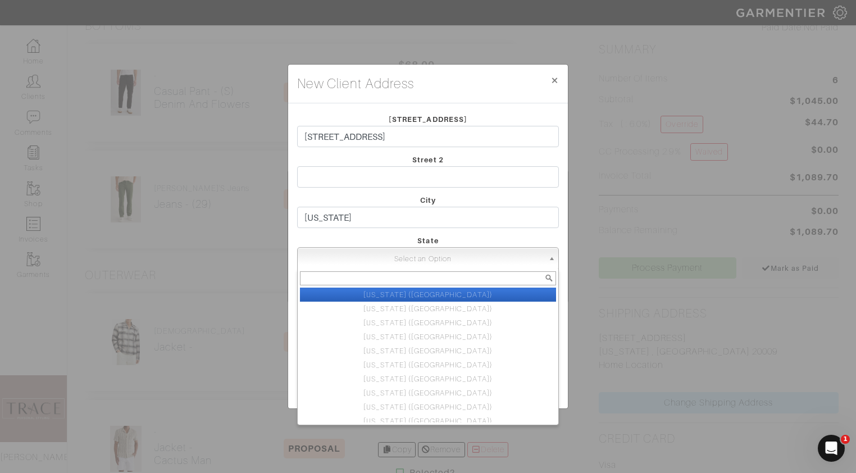
click at [400, 252] on span "Select an Option" at bounding box center [423, 259] width 242 height 22
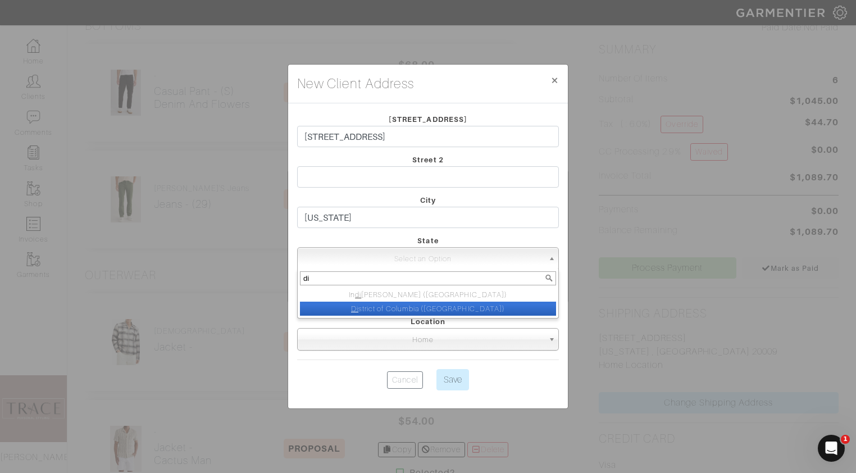
type input "di"
click at [397, 302] on li "Di strict of Columbia ([GEOGRAPHIC_DATA])" at bounding box center [428, 309] width 256 height 14
select select "14"
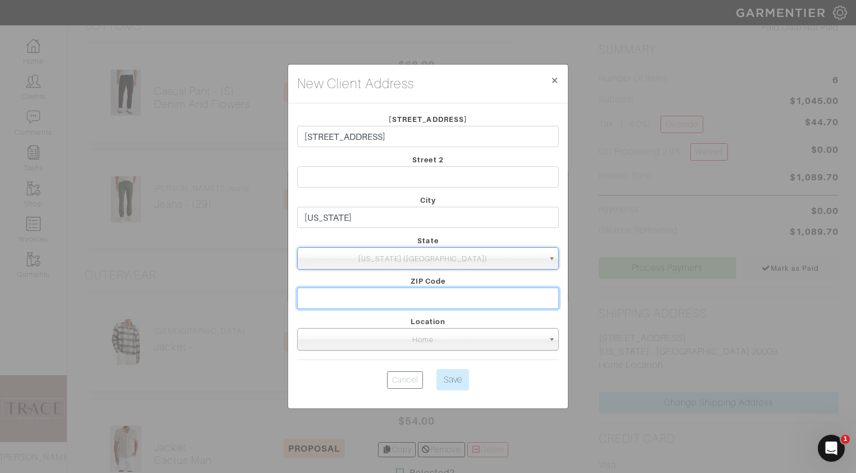
click at [397, 302] on input "text" at bounding box center [428, 298] width 262 height 21
type input "29154"
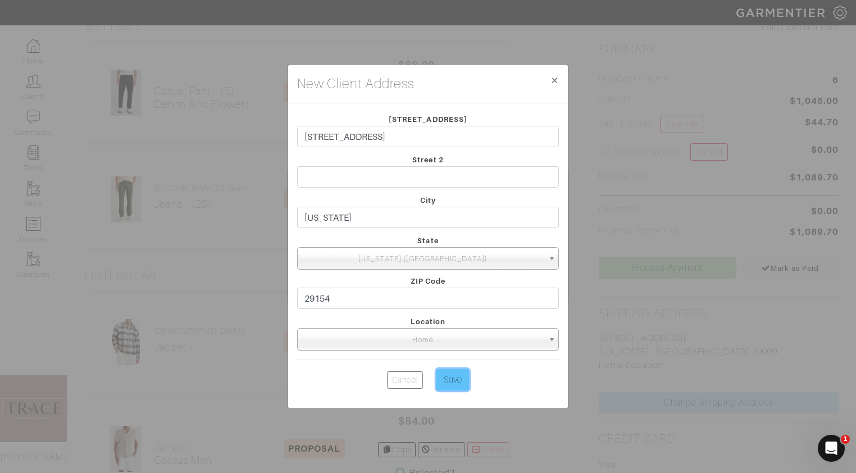
click at [461, 376] on input "Save" at bounding box center [452, 379] width 33 height 21
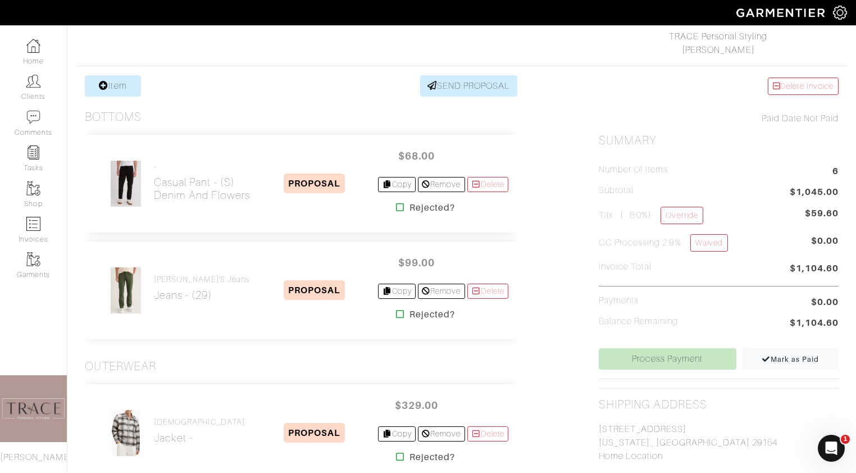
scroll to position [158, 0]
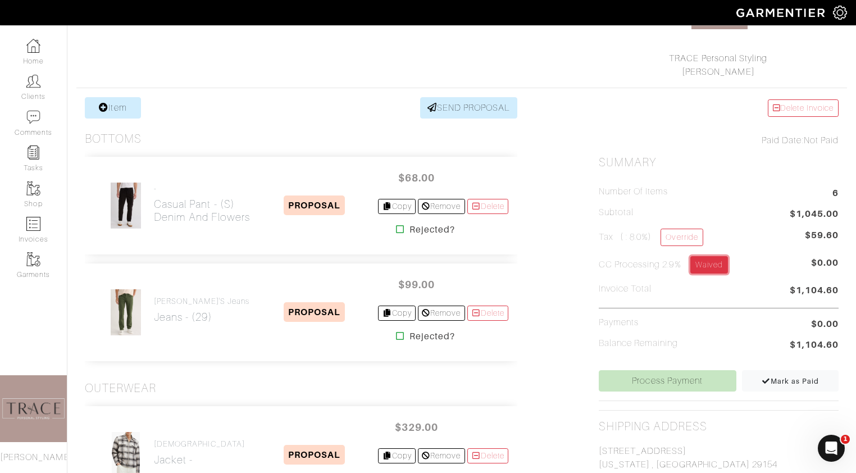
click at [706, 263] on link "Waived" at bounding box center [709, 264] width 38 height 17
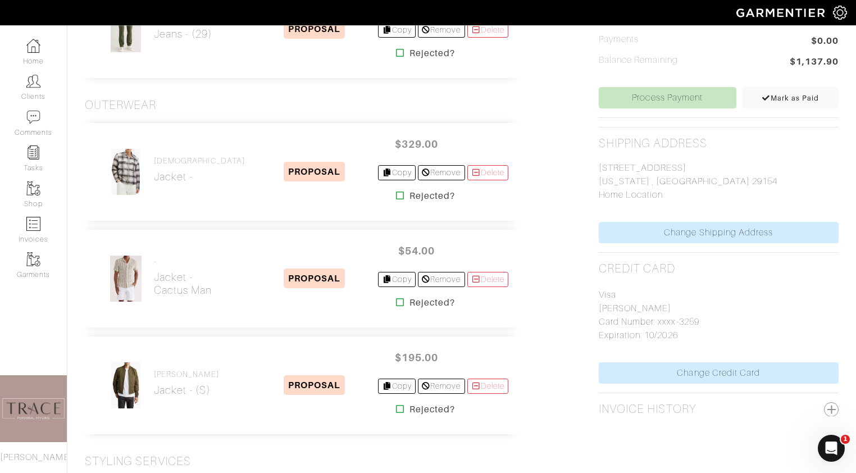
scroll to position [465, 0]
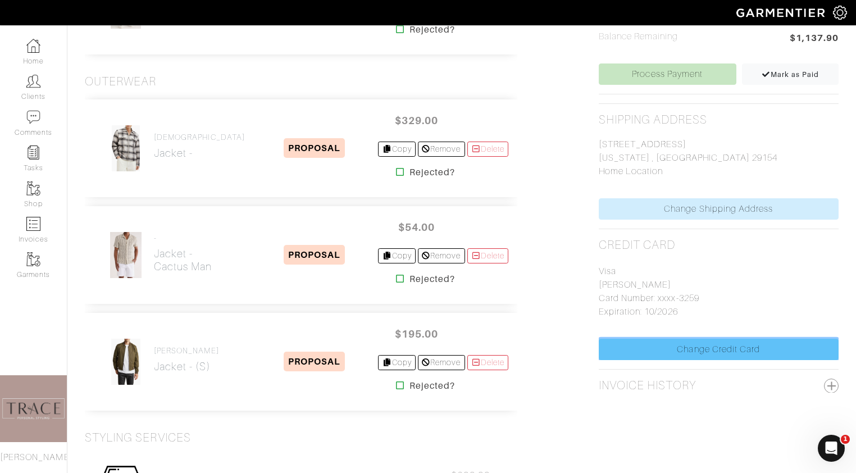
click at [728, 350] on link "Change Credit Card" at bounding box center [719, 349] width 240 height 21
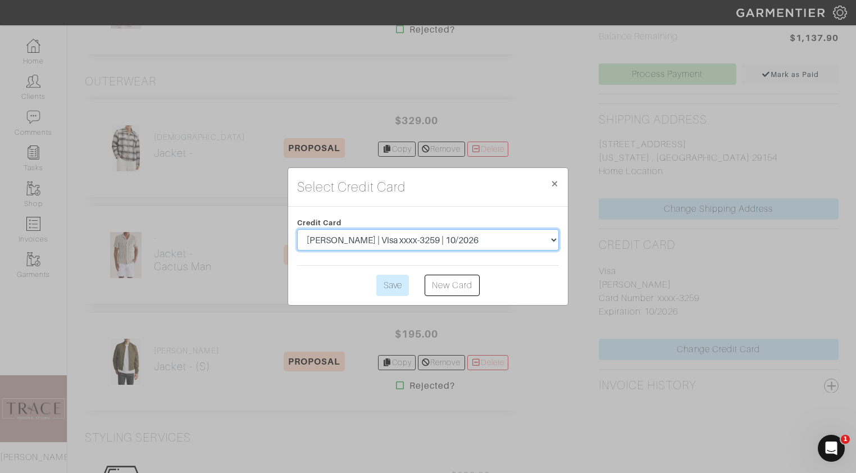
click at [535, 236] on select "Mackenzie Minihan | American Express xxxx-1003 | 1/2023 Mackenzie Minihan | Vis…" at bounding box center [428, 239] width 262 height 21
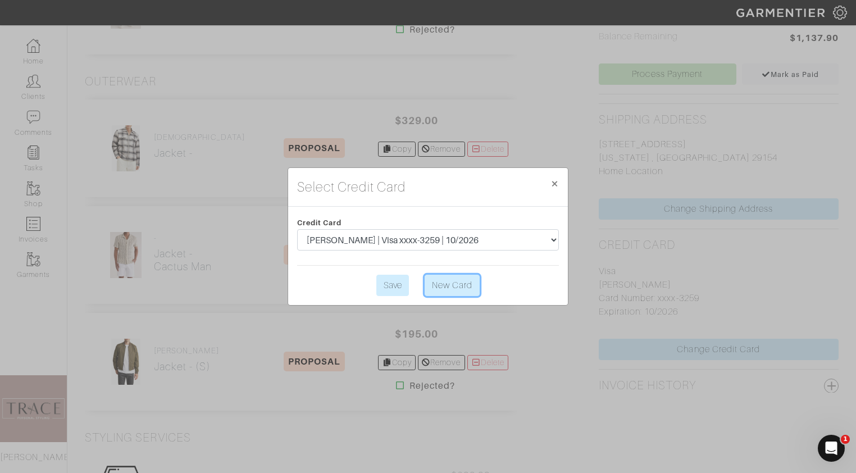
click at [454, 285] on link "New Card" at bounding box center [452, 285] width 55 height 21
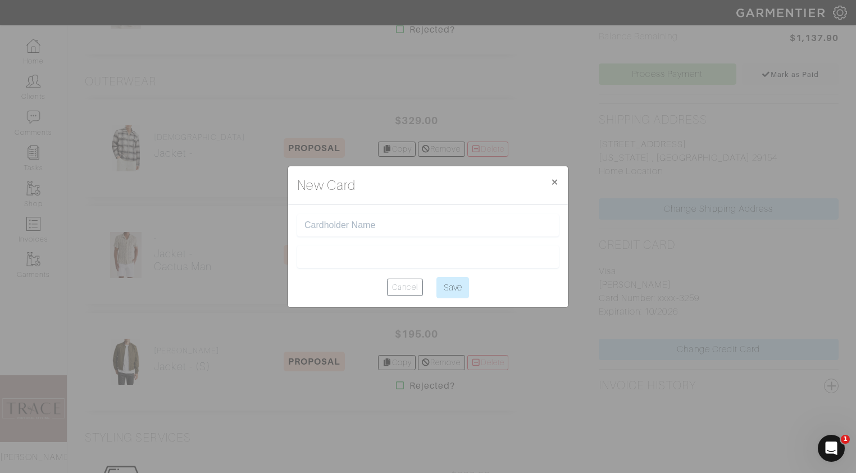
click at [391, 225] on input "text" at bounding box center [427, 225] width 247 height 11
type input "mack minihan"
click at [444, 285] on input "Save" at bounding box center [452, 287] width 33 height 21
type input "Saving..."
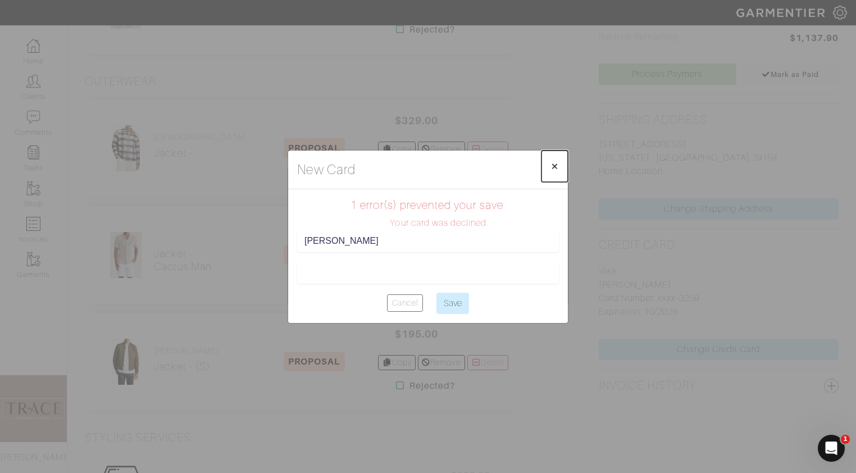
click at [555, 162] on span "×" at bounding box center [554, 165] width 8 height 15
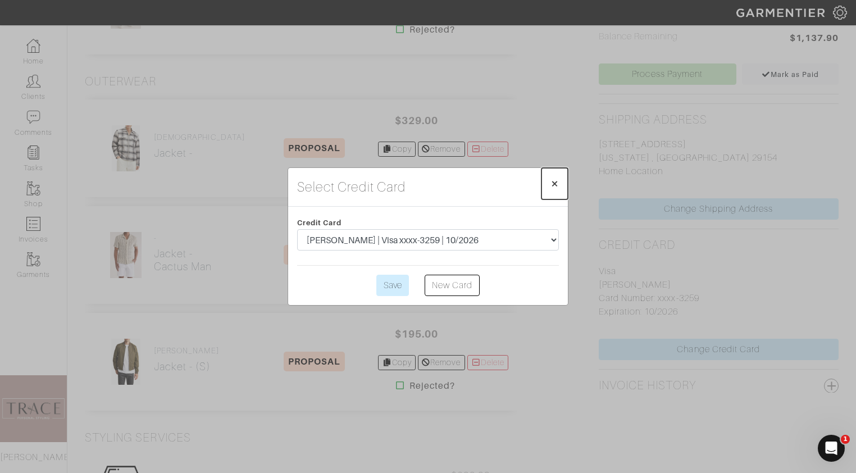
click at [554, 182] on span "×" at bounding box center [554, 183] width 8 height 15
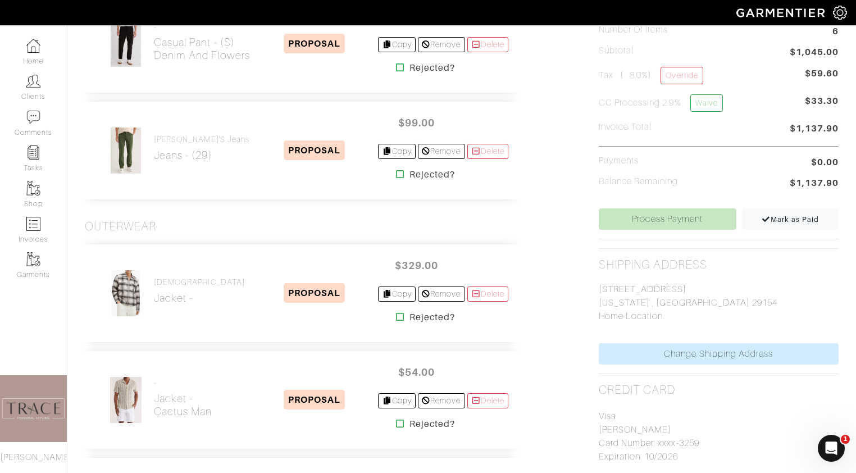
scroll to position [283, 0]
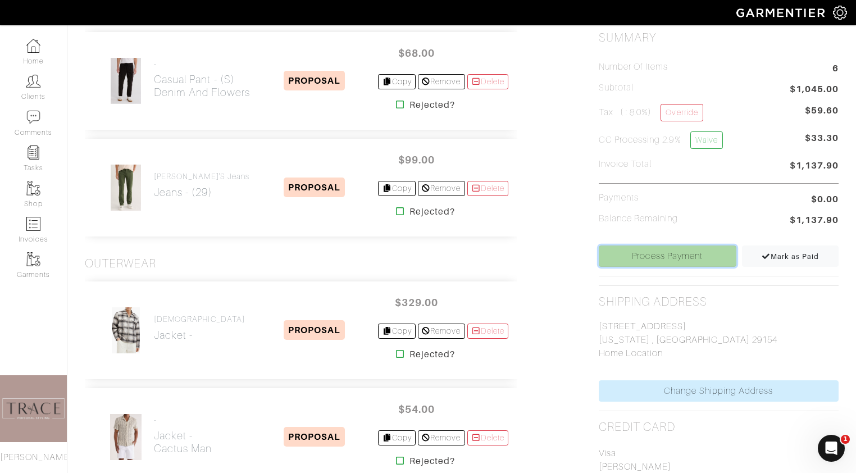
click at [692, 255] on link "Process Payment" at bounding box center [668, 255] width 138 height 21
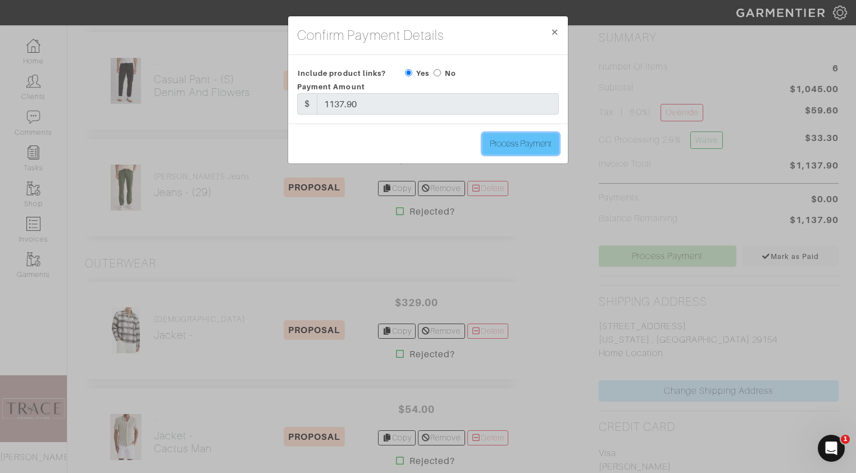
click at [524, 143] on input "Process Payment" at bounding box center [520, 143] width 76 height 21
type input "Process Payment"
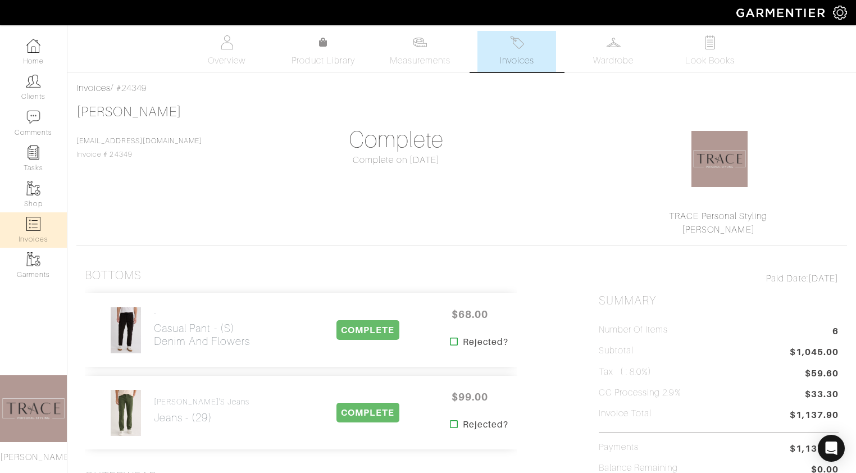
click at [32, 235] on link "Invoices" at bounding box center [33, 229] width 67 height 35
select select
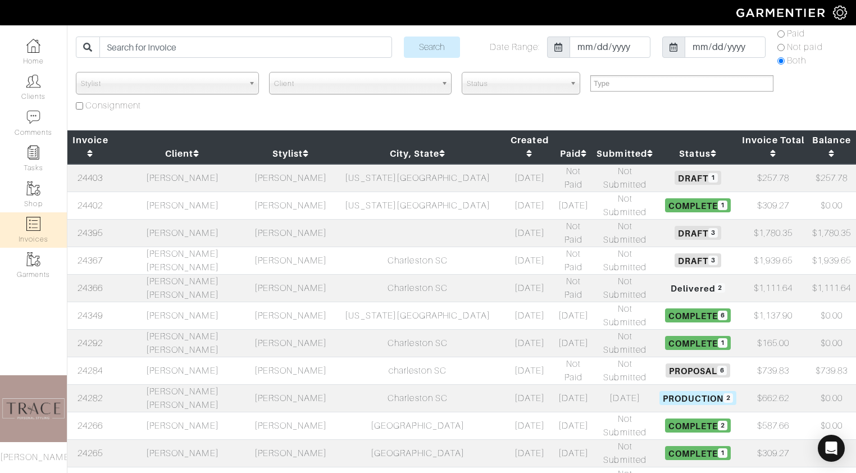
scroll to position [42, 0]
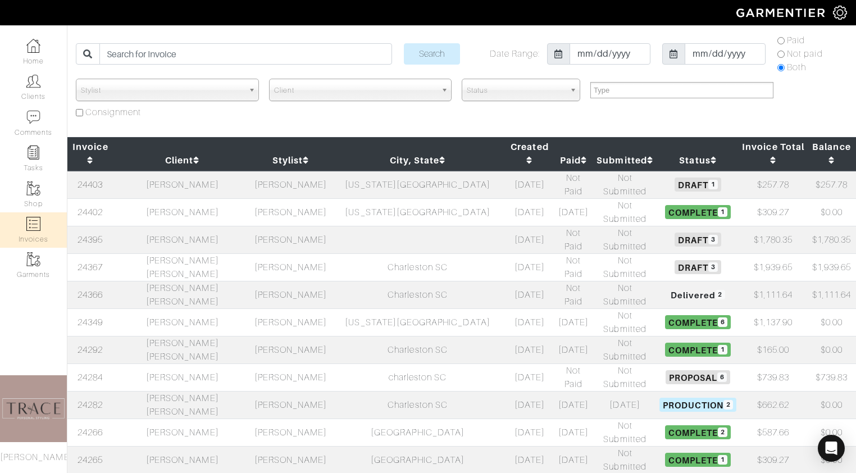
click at [190, 336] on td "turner lacaze" at bounding box center [182, 350] width 138 height 28
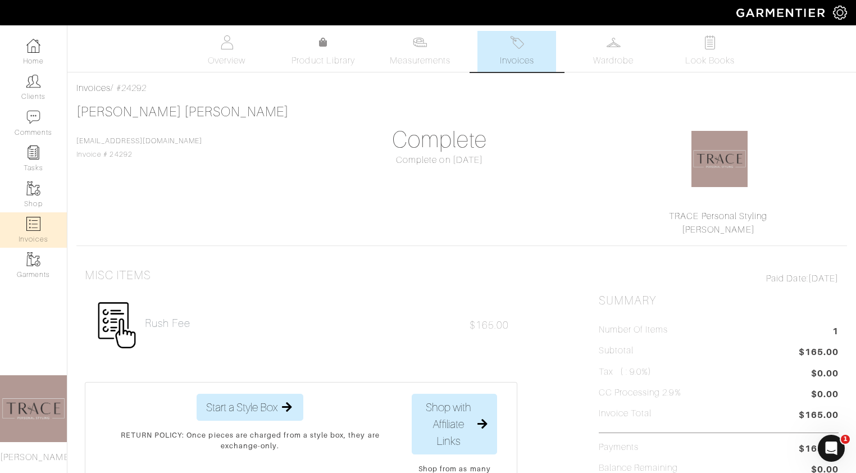
click at [40, 226] on link "Invoices" at bounding box center [33, 229] width 67 height 35
select select
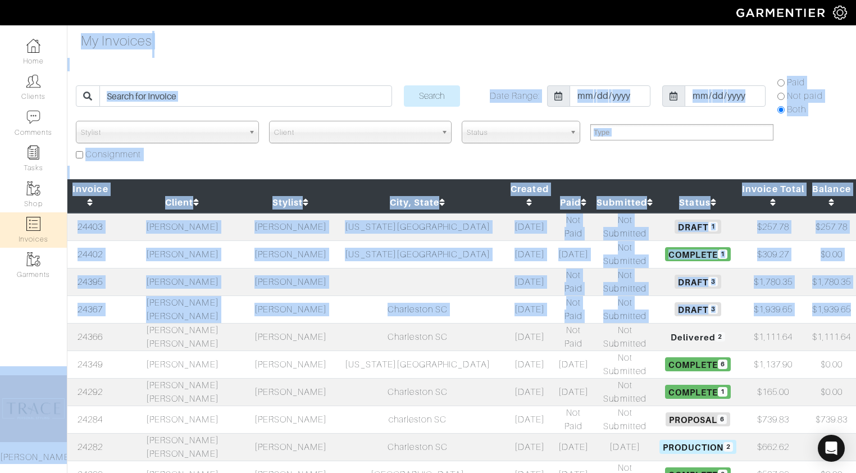
drag, startPoint x: 65, startPoint y: 317, endPoint x: -28, endPoint y: 439, distance: 153.1
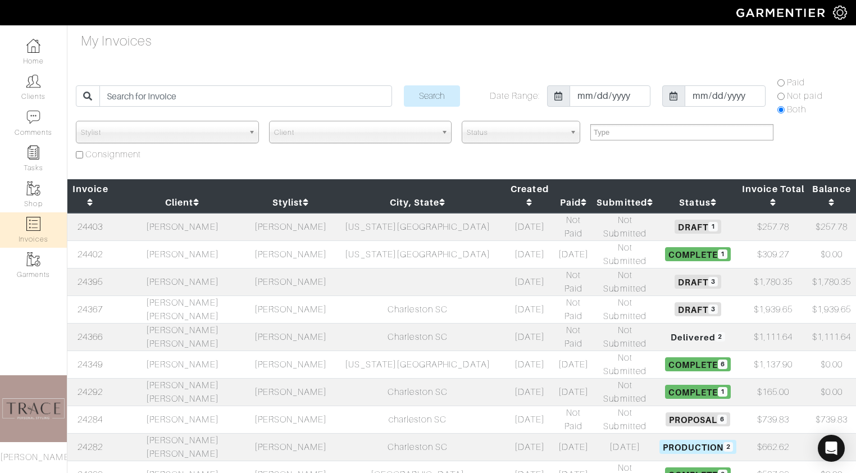
click at [302, 59] on div "My Invoices Search Date Range: 2018-01-10 2025-08-20 Paid Not paid Both Stylist…" at bounding box center [428, 476] width 856 height 891
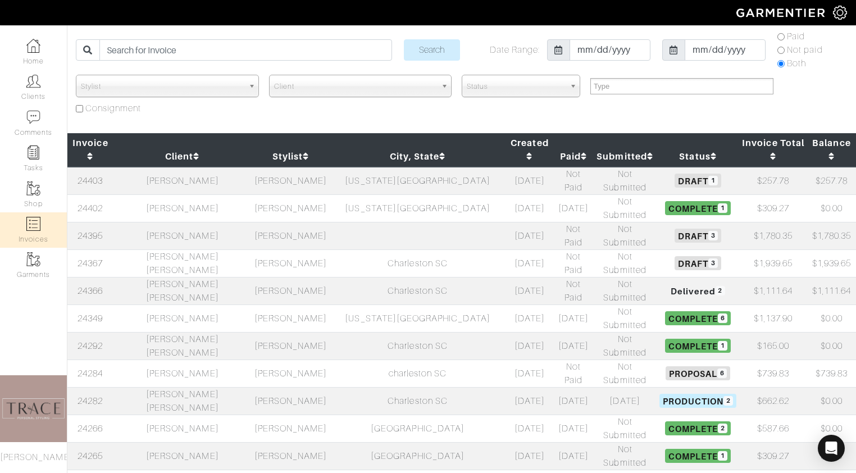
scroll to position [42, 0]
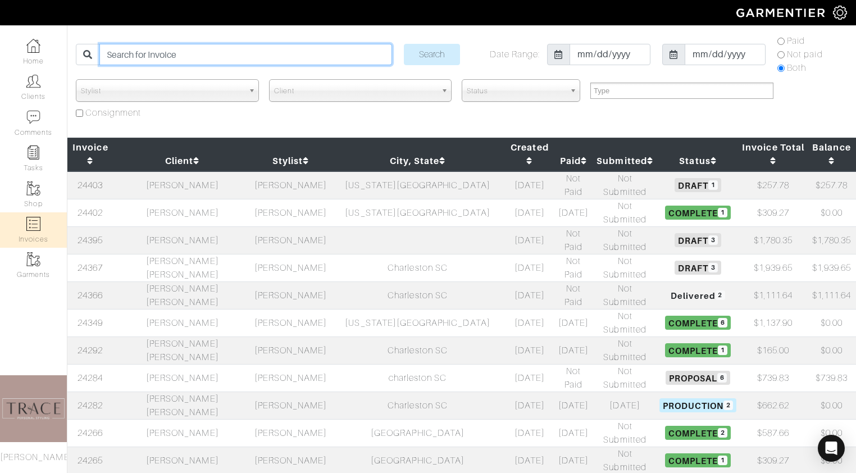
click at [222, 56] on input "search" at bounding box center [245, 54] width 292 height 21
type input "matt"
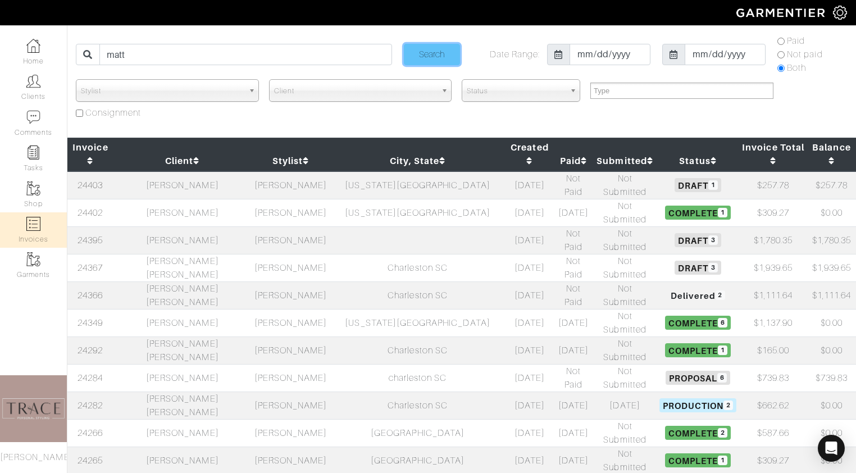
click at [424, 54] on input "Search" at bounding box center [432, 54] width 56 height 21
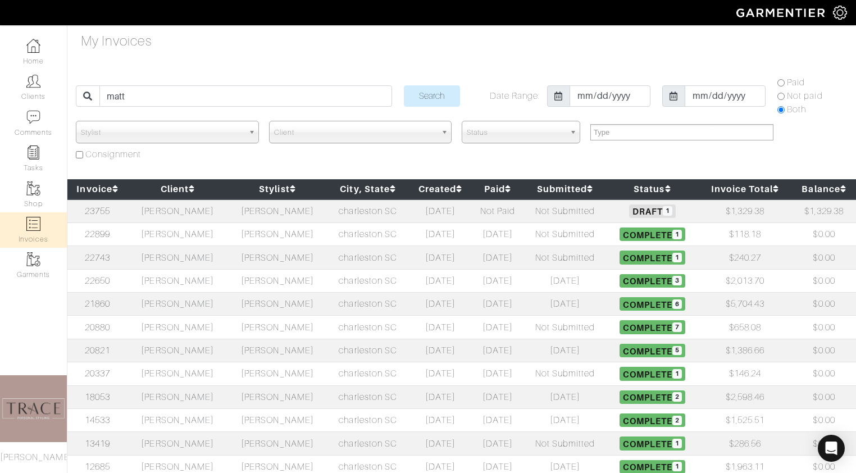
select select
click at [185, 211] on td "[PERSON_NAME]" at bounding box center [177, 211] width 100 height 24
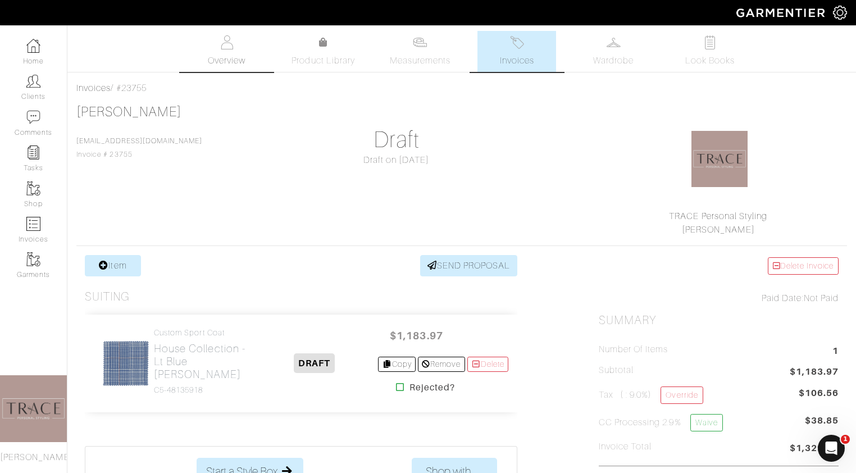
click at [238, 62] on span "Overview" at bounding box center [227, 60] width 38 height 13
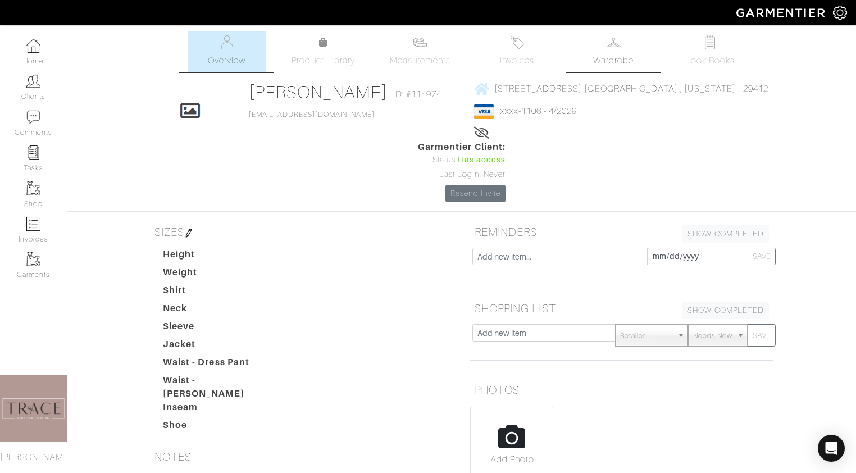
click at [623, 56] on span "Wardrobe" at bounding box center [613, 60] width 40 height 13
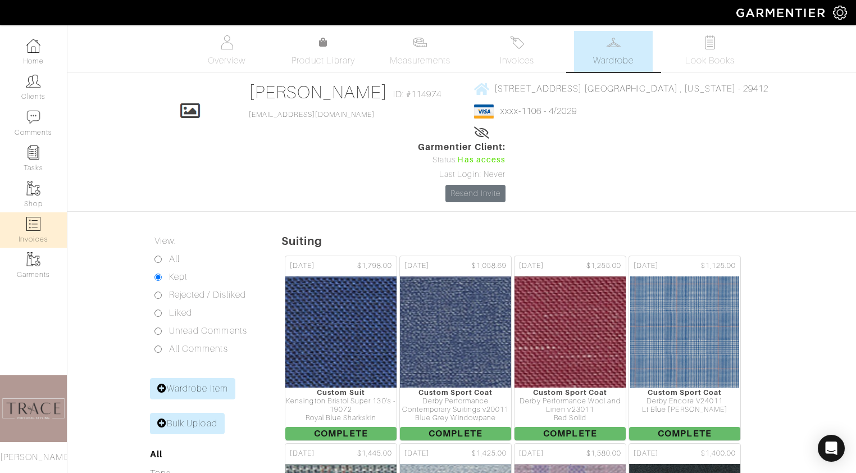
click at [33, 236] on link "Invoices" at bounding box center [33, 229] width 67 height 35
select select
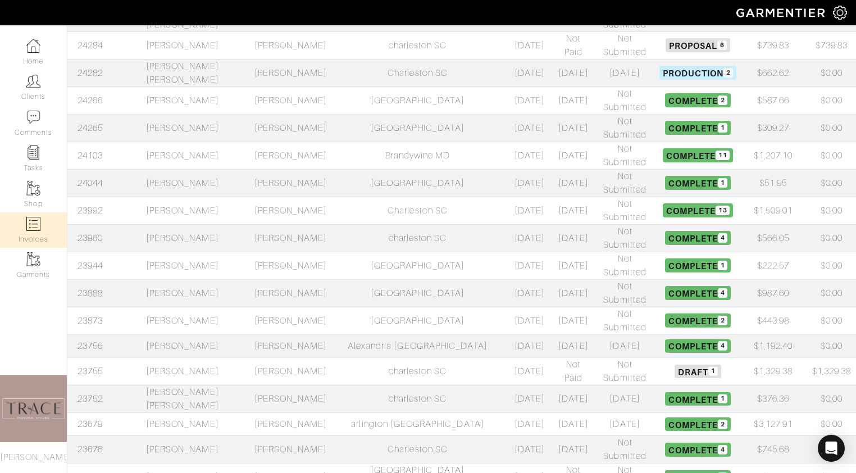
scroll to position [384, 0]
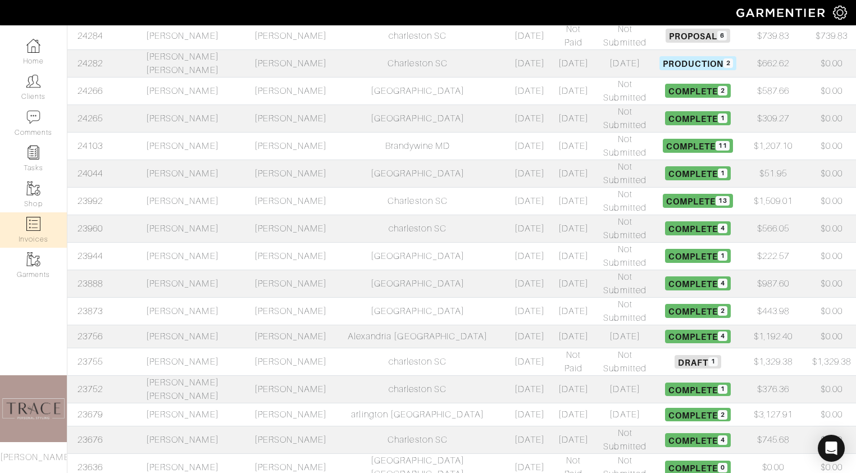
select select
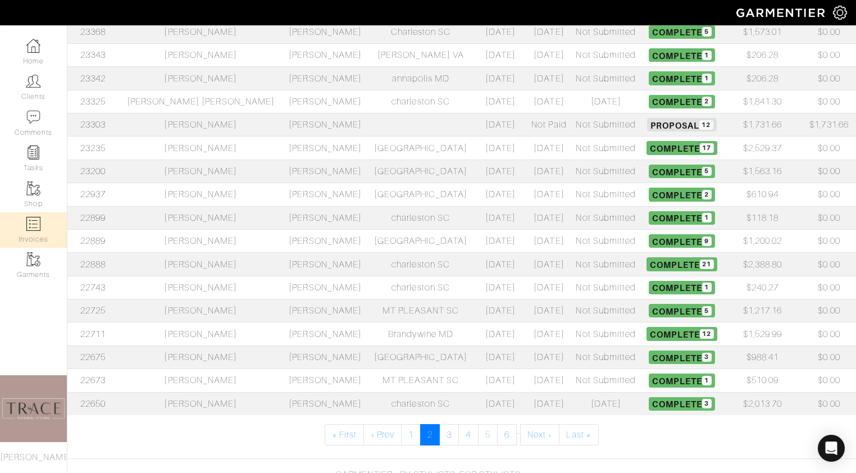
scroll to position [366, 0]
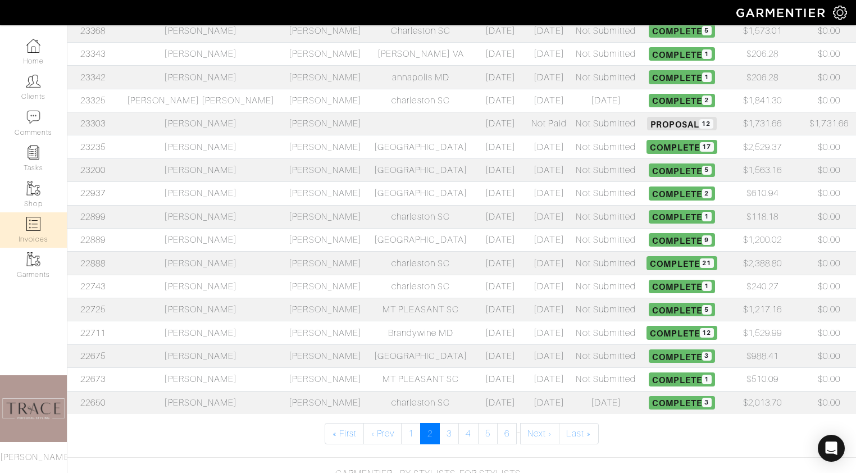
click at [184, 310] on td "[PERSON_NAME]" at bounding box center [200, 309] width 165 height 23
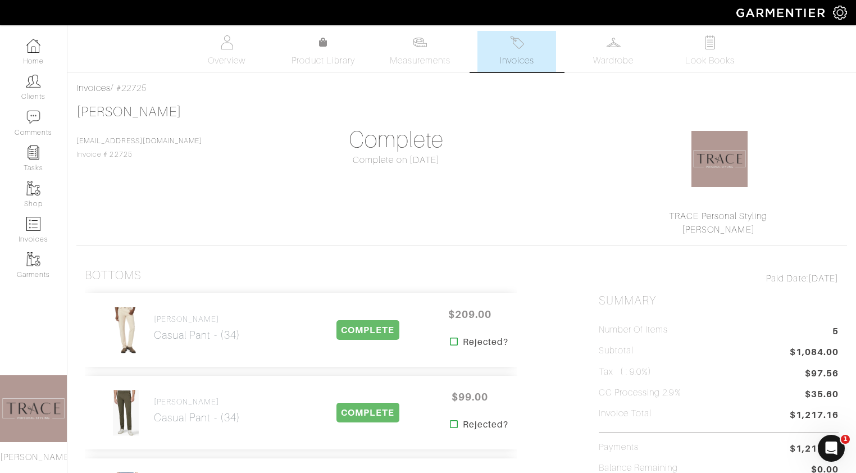
click at [525, 55] on span "Invoices" at bounding box center [517, 60] width 34 height 13
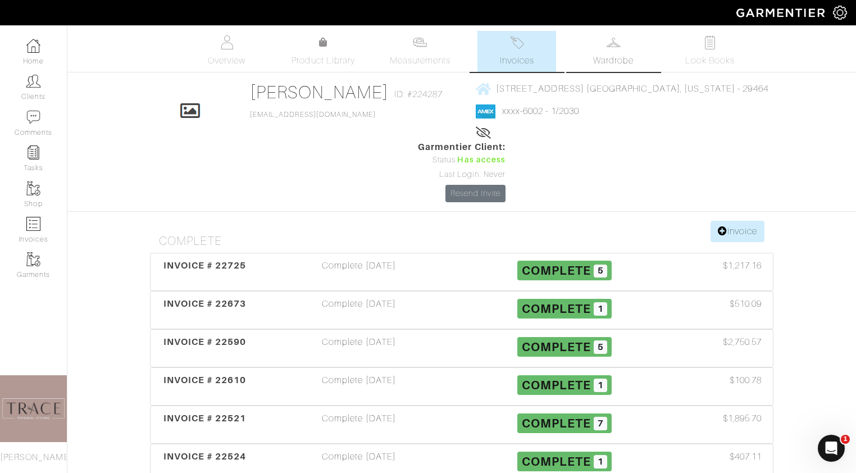
click at [612, 61] on span "Wardrobe" at bounding box center [613, 60] width 40 height 13
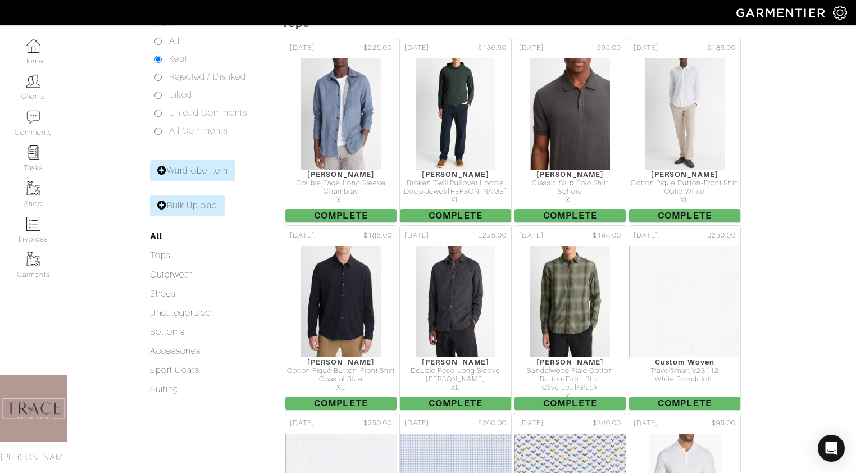
scroll to position [186, 0]
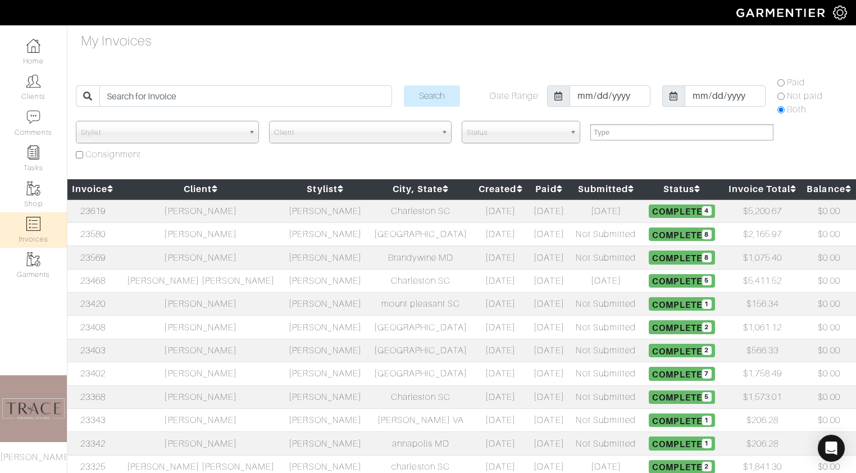
select select
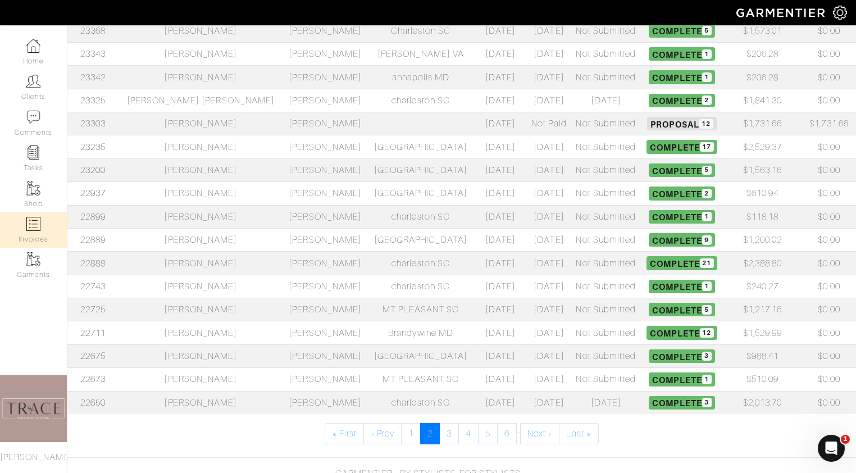
scroll to position [382, 0]
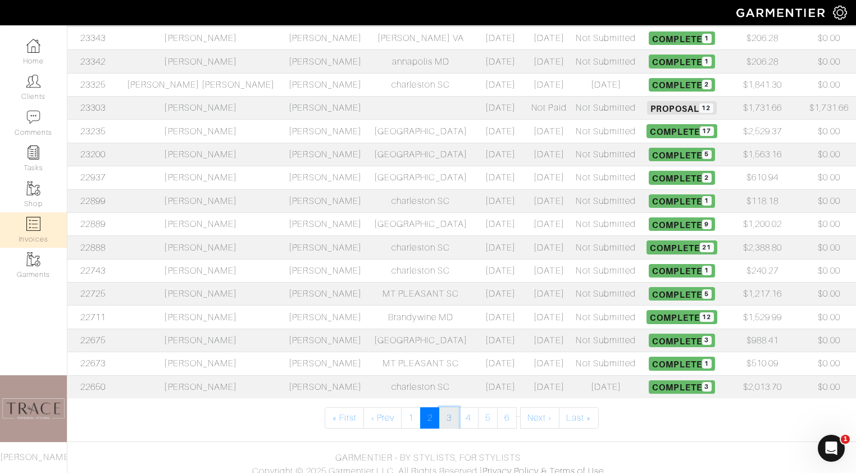
click at [450, 419] on link "3" at bounding box center [449, 417] width 20 height 21
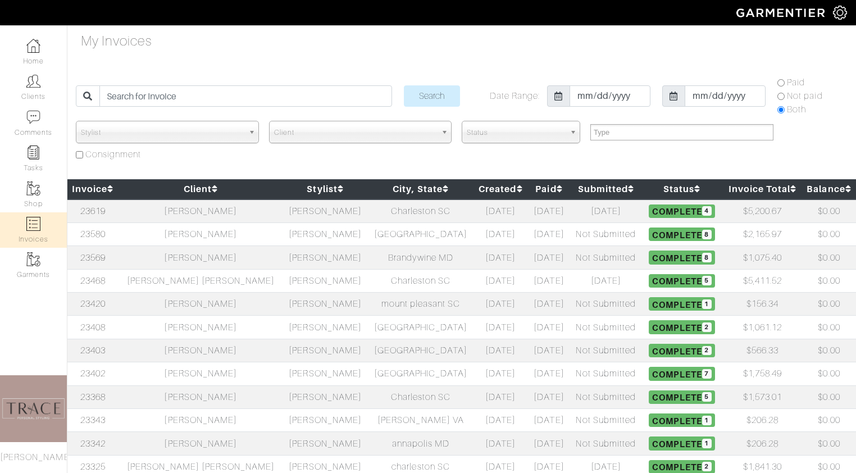
select select
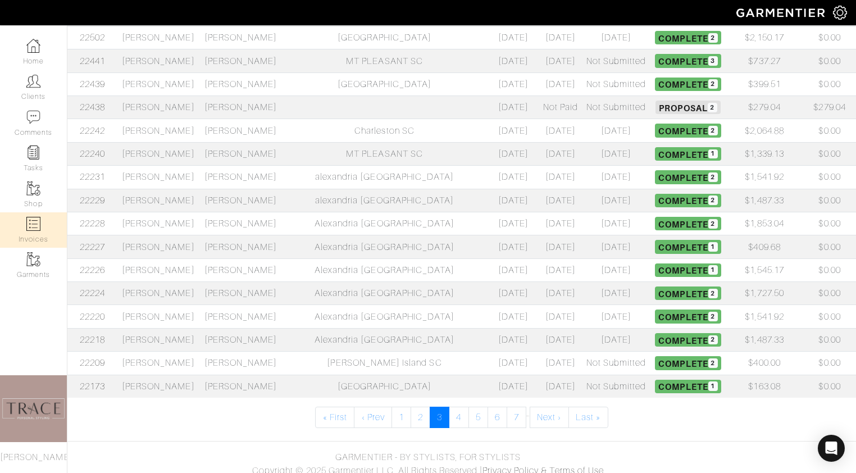
scroll to position [391, 0]
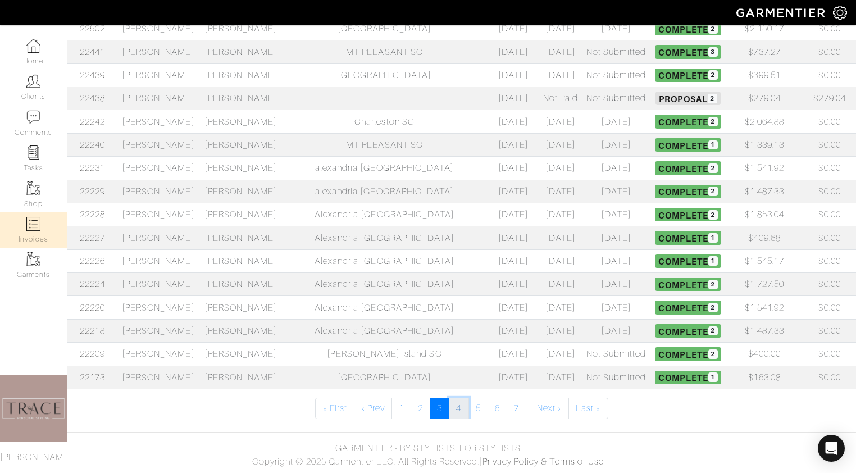
click at [459, 406] on link "4" at bounding box center [459, 408] width 20 height 21
select select
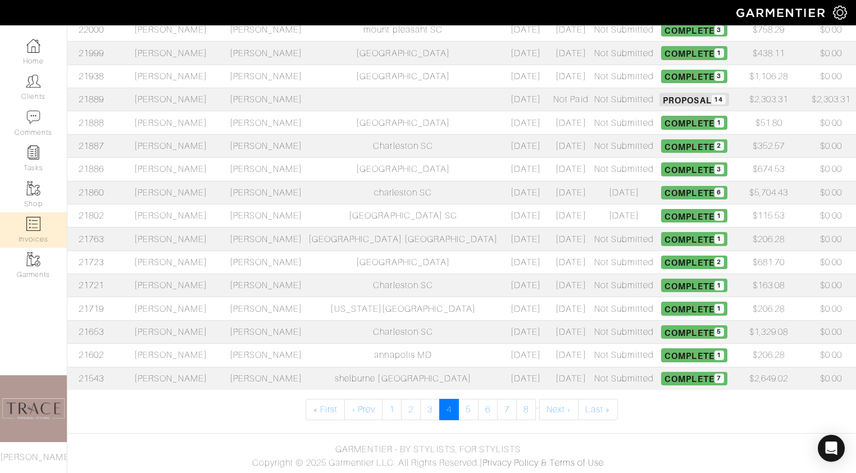
scroll to position [391, 0]
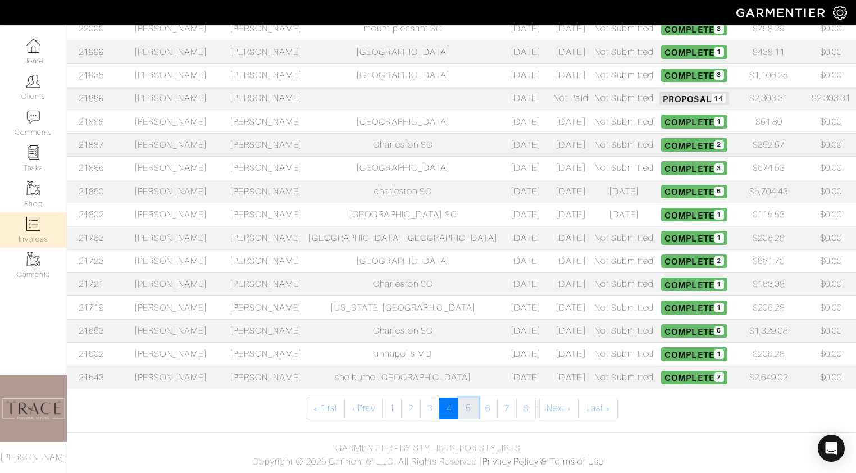
click at [474, 406] on link "5" at bounding box center [468, 408] width 20 height 21
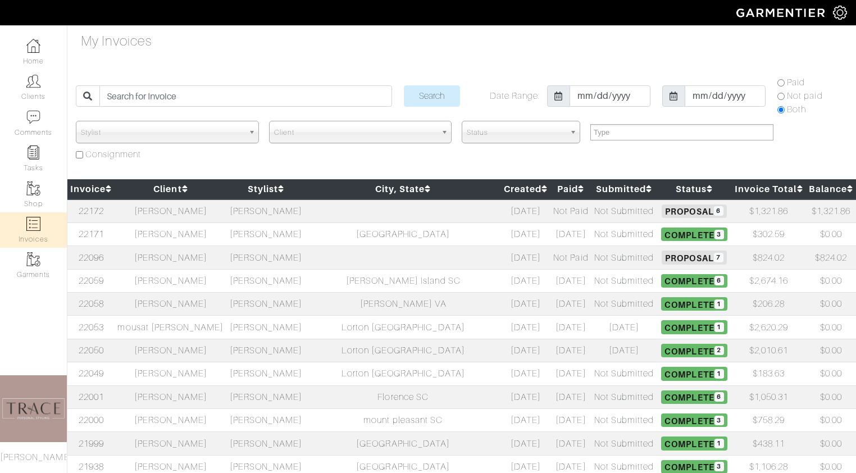
select select
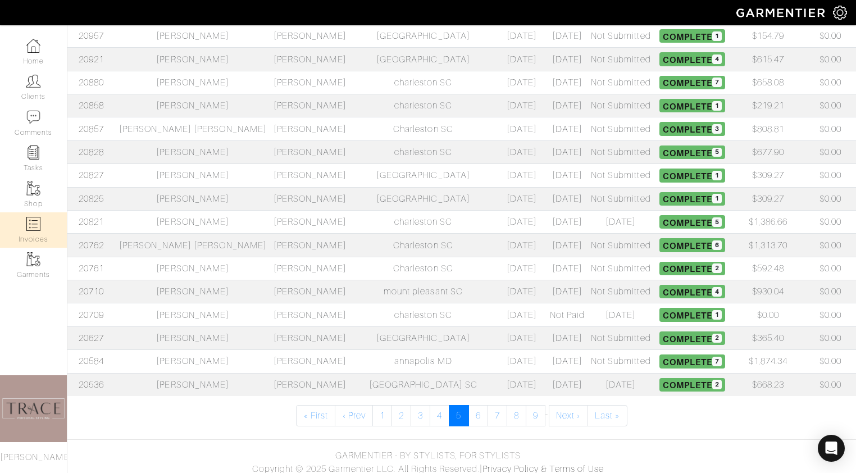
scroll to position [391, 0]
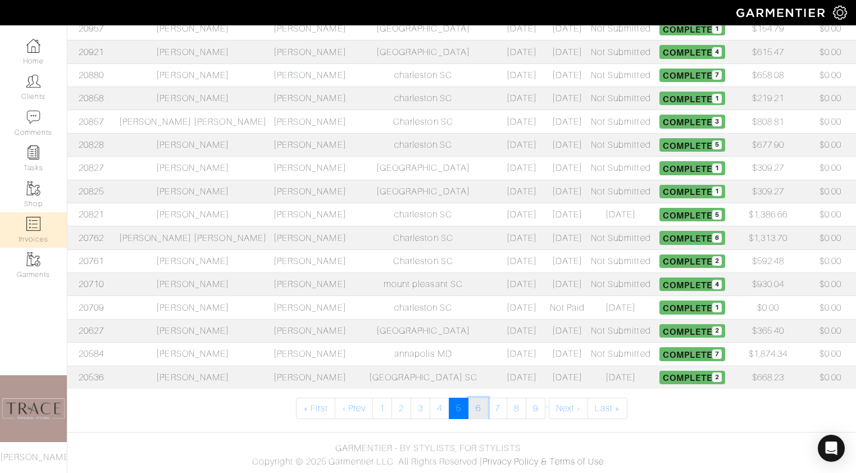
click at [484, 410] on link "6" at bounding box center [478, 408] width 20 height 21
select select
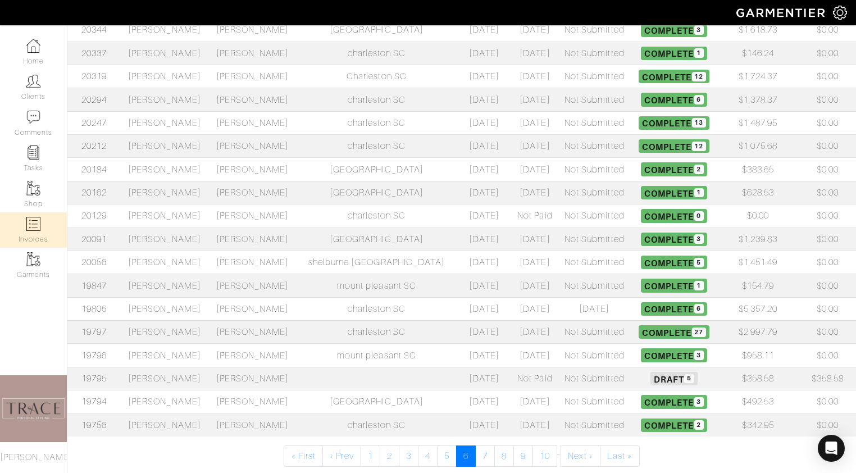
scroll to position [381, 0]
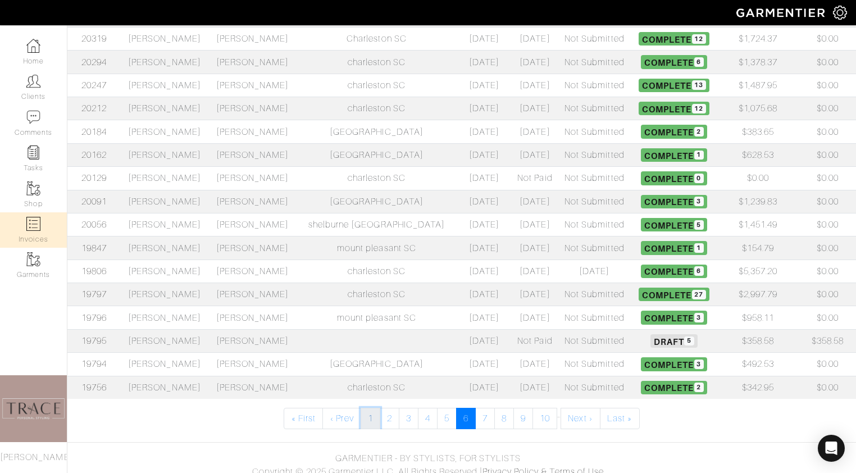
click at [370, 420] on link "1" at bounding box center [371, 418] width 20 height 21
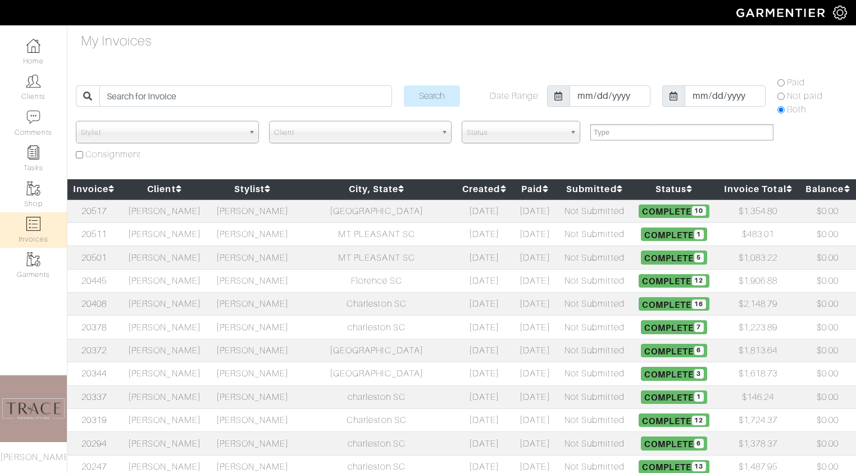
select select
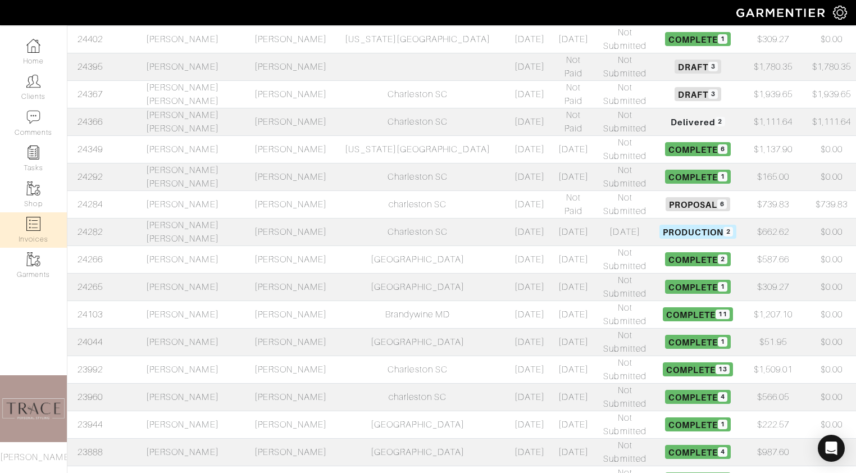
scroll to position [391, 0]
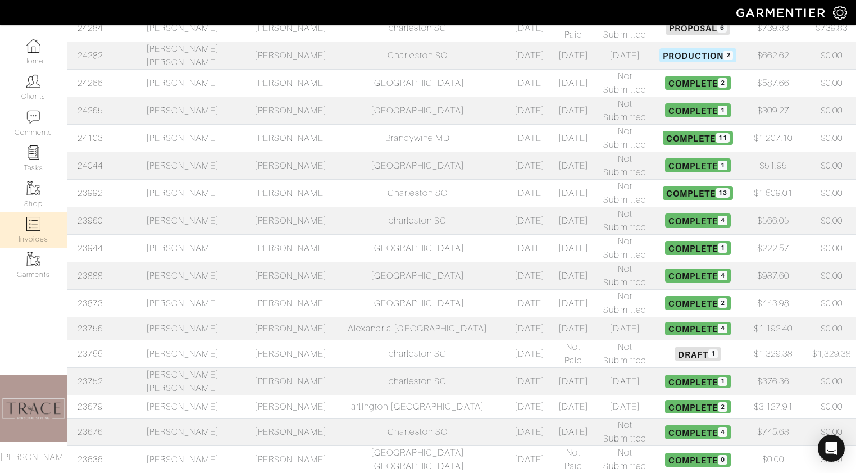
select select
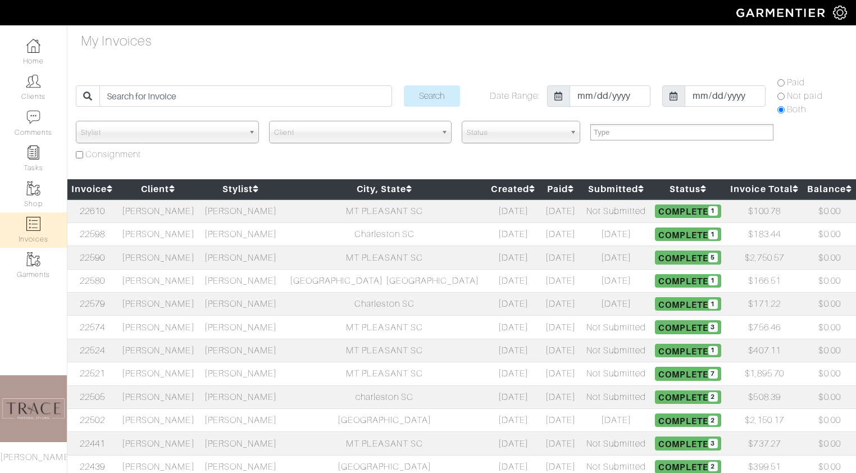
select select
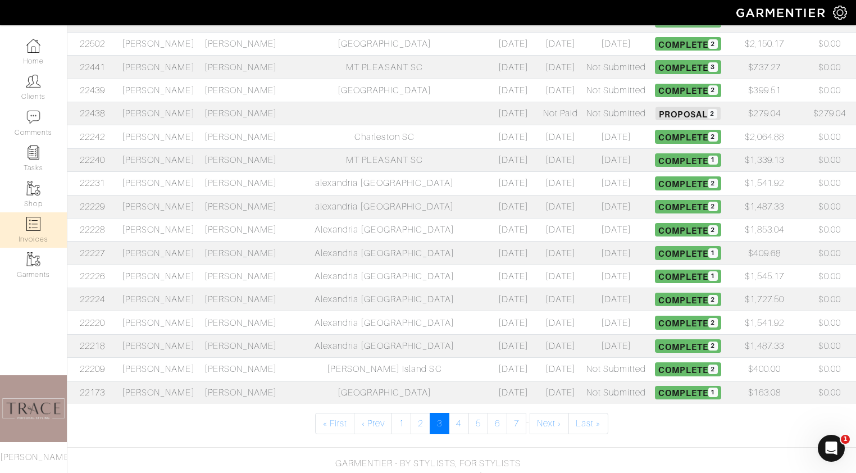
scroll to position [377, 0]
click at [400, 420] on link "1" at bounding box center [401, 422] width 20 height 21
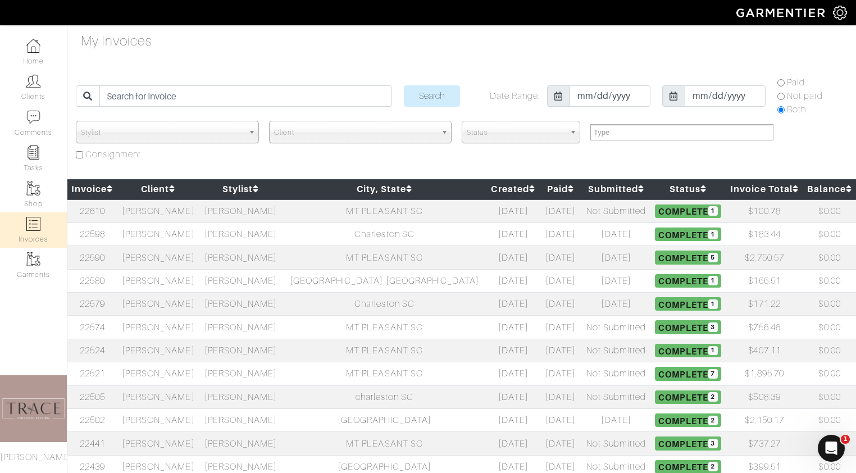
select select
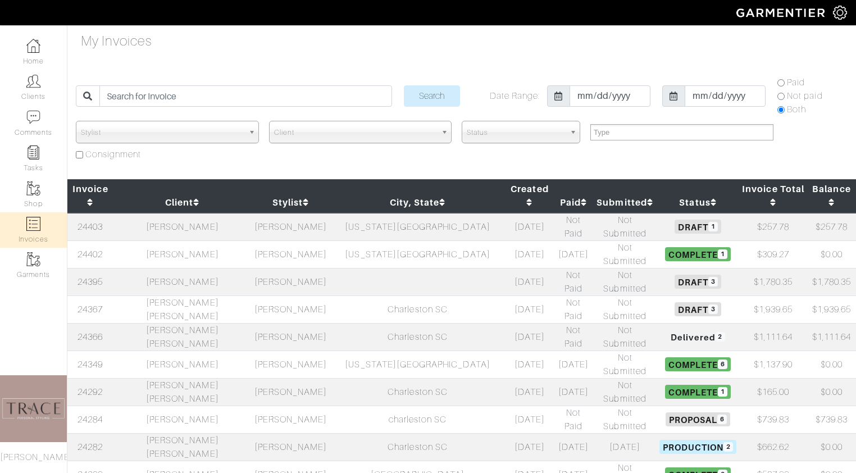
select select
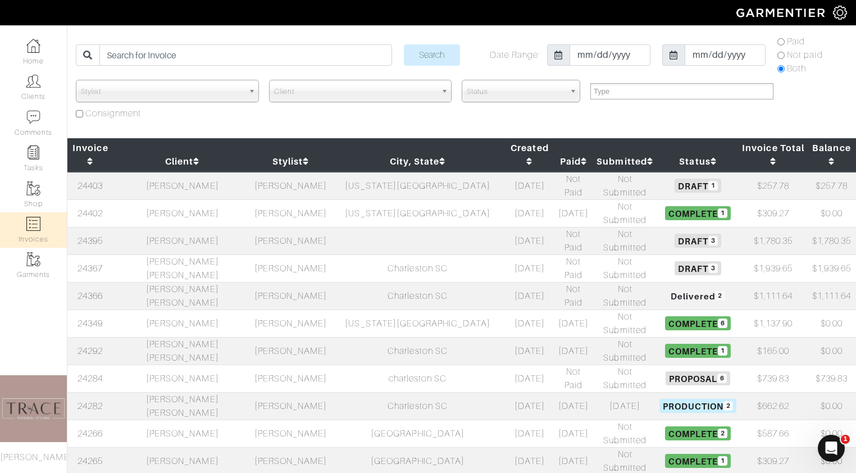
scroll to position [42, 0]
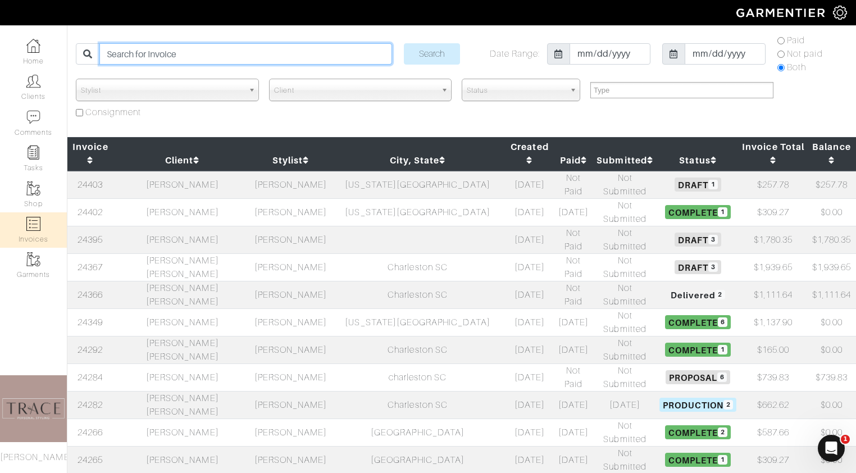
click at [212, 52] on input "search" at bounding box center [245, 53] width 292 height 21
type input "[PERSON_NAME]"
click at [404, 43] on input "Search" at bounding box center [432, 53] width 56 height 21
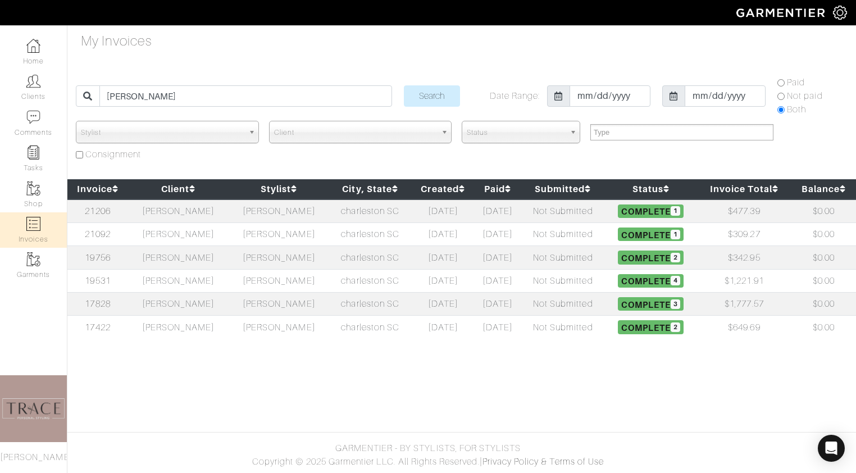
select select
click at [185, 210] on td "[PERSON_NAME]" at bounding box center [178, 211] width 101 height 24
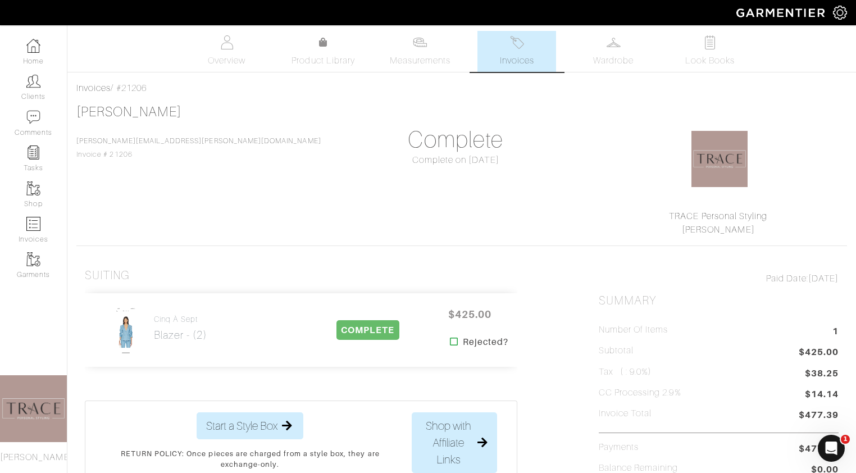
click at [530, 56] on span "Invoices" at bounding box center [517, 60] width 34 height 13
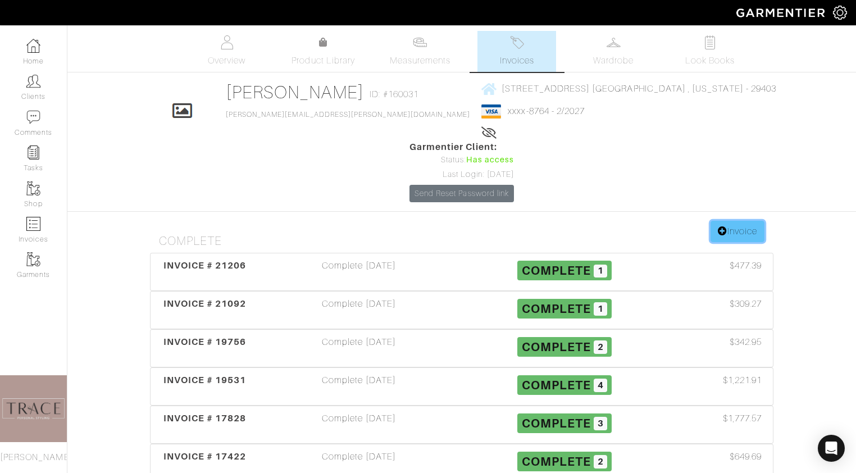
click at [759, 221] on link "Invoice" at bounding box center [738, 231] width 54 height 21
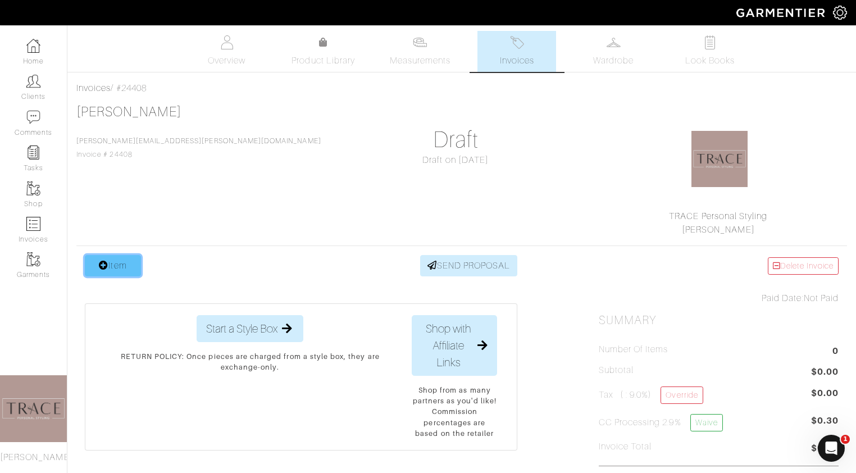
click at [114, 270] on link "Item" at bounding box center [113, 265] width 56 height 21
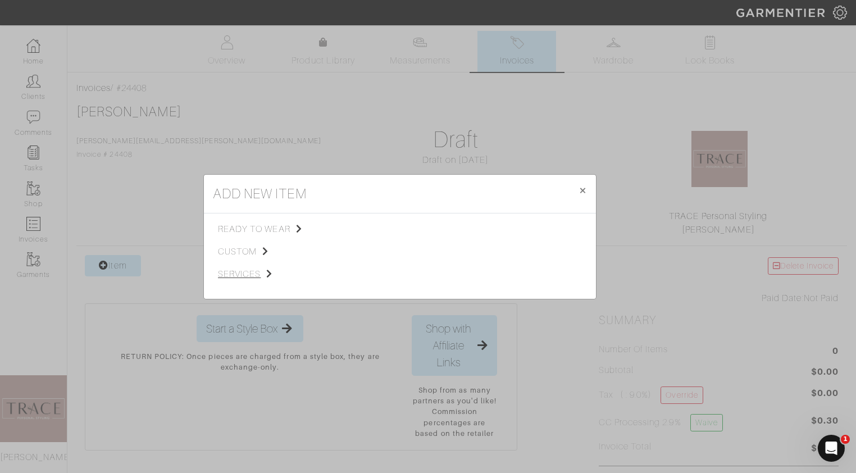
click at [242, 273] on span "services" at bounding box center [274, 273] width 113 height 13
click at [390, 226] on span "Styling Service" at bounding box center [376, 228] width 56 height 9
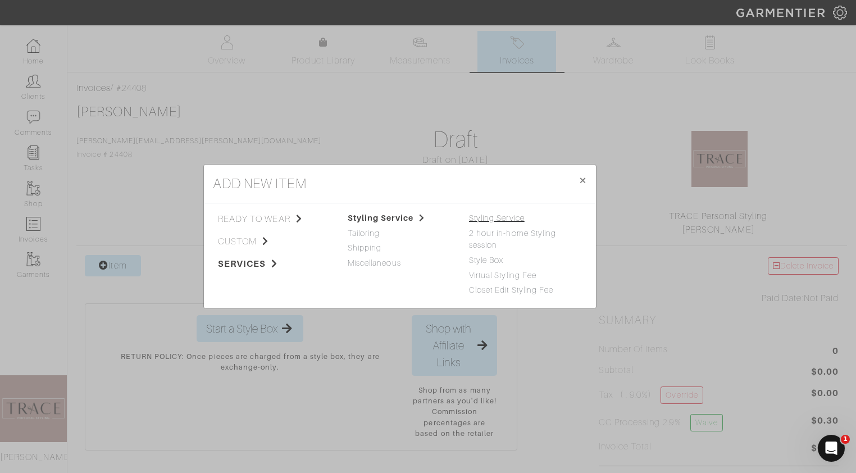
click at [516, 213] on link "Styling Service" at bounding box center [497, 217] width 56 height 9
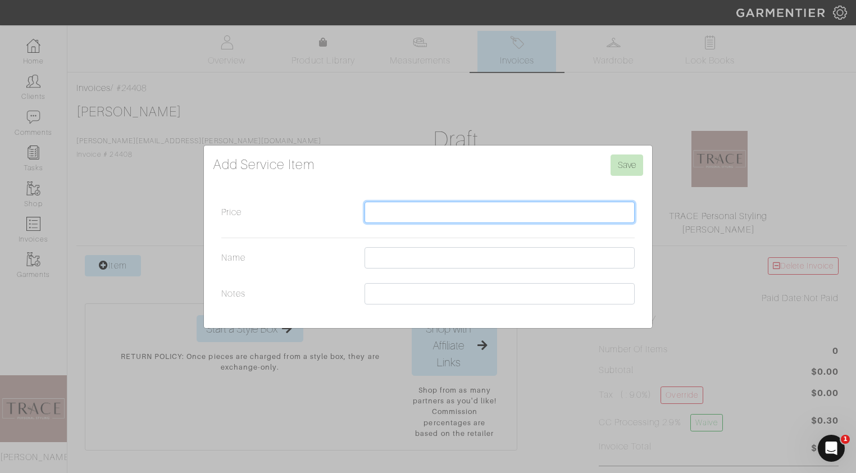
click at [498, 212] on input "Price" at bounding box center [500, 212] width 270 height 21
type input "350"
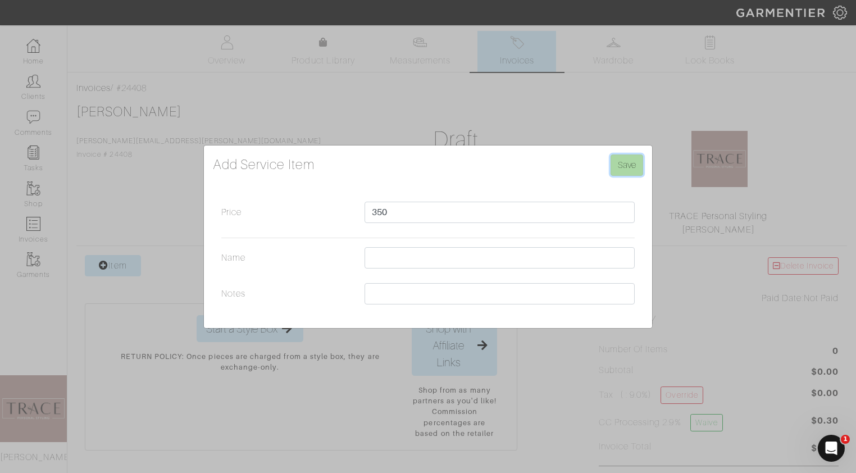
click at [632, 158] on input "Save" at bounding box center [627, 164] width 33 height 21
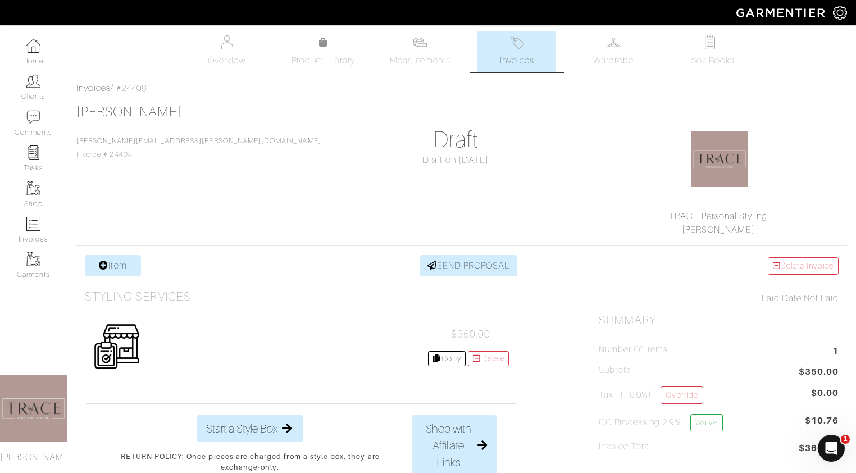
scroll to position [1, 0]
click at [39, 227] on img at bounding box center [33, 224] width 14 height 14
select select
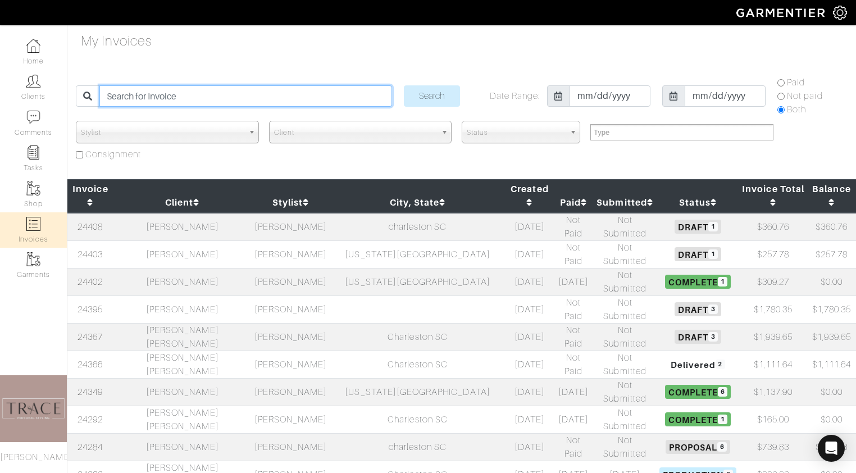
click at [207, 98] on input "search" at bounding box center [245, 95] width 292 height 21
type input "[PERSON_NAME]"
click at [404, 85] on input "Search" at bounding box center [432, 95] width 56 height 21
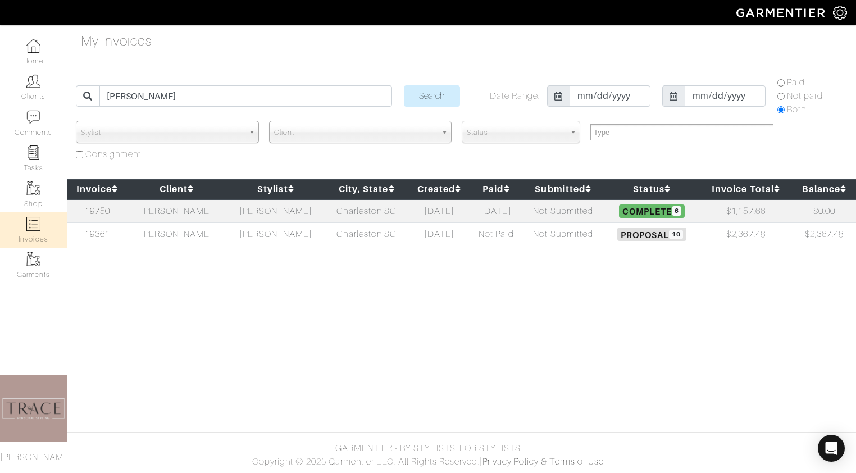
select select
click at [156, 216] on td "[PERSON_NAME]" at bounding box center [176, 211] width 99 height 24
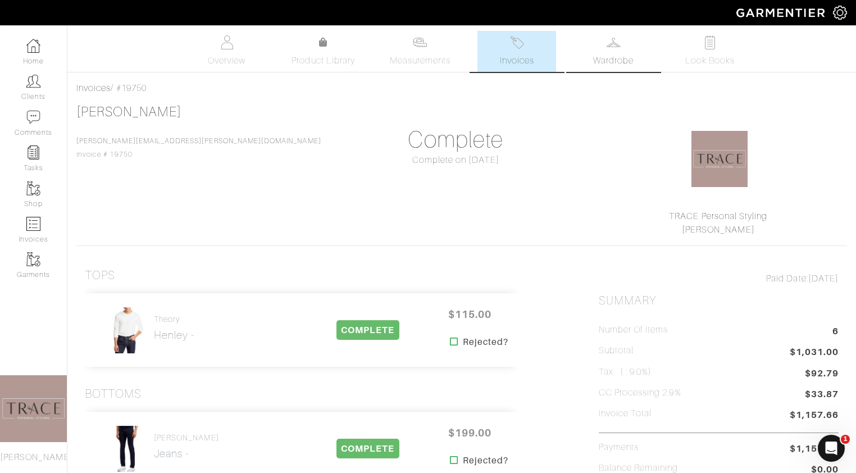
click at [596, 47] on link "Wardrobe" at bounding box center [613, 51] width 79 height 41
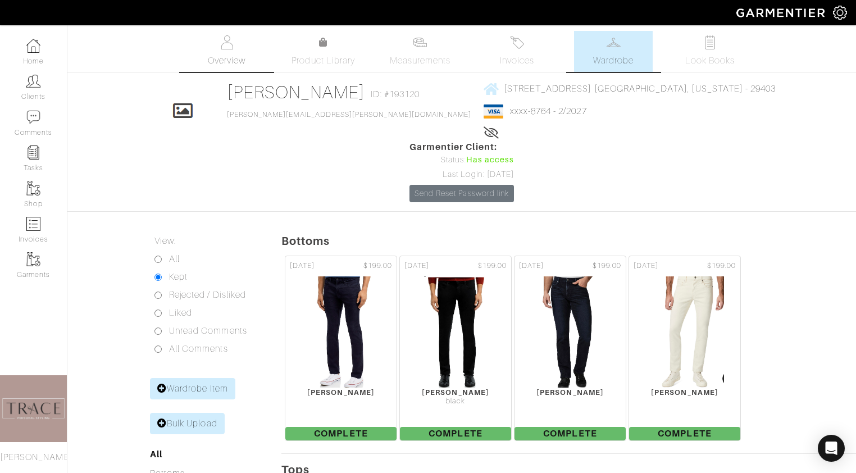
click at [237, 57] on span "Overview" at bounding box center [227, 60] width 38 height 13
